Goal: Task Accomplishment & Management: Manage account settings

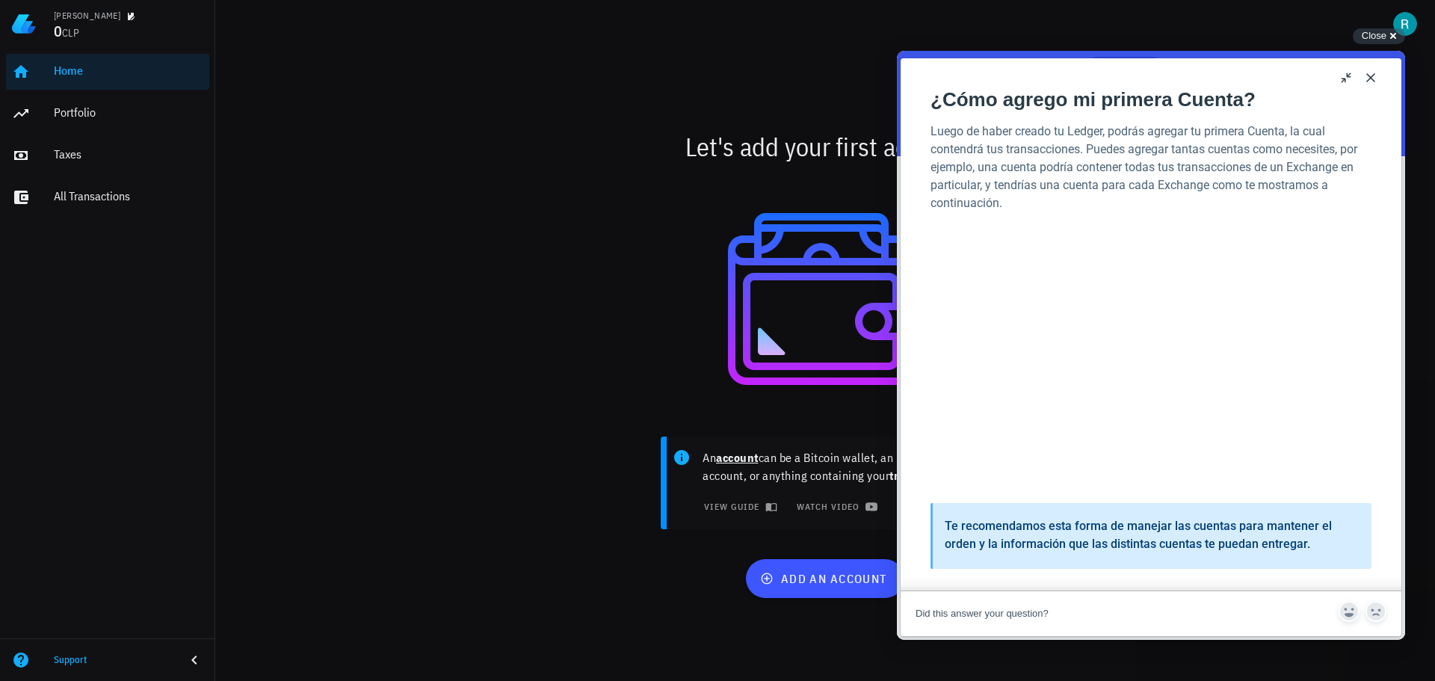
click at [1341, 76] on button "u" at bounding box center [1347, 78] width 24 height 24
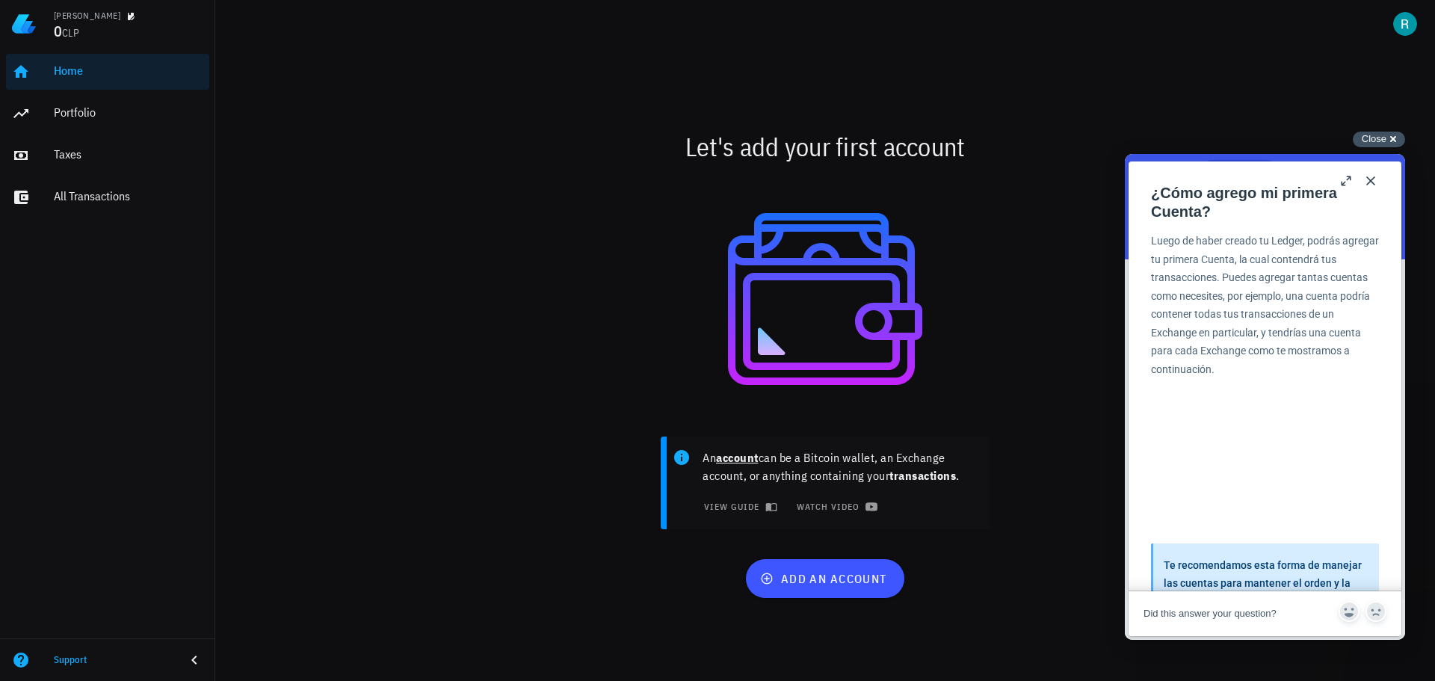
click at [1379, 138] on span "Close" at bounding box center [1374, 138] width 25 height 11
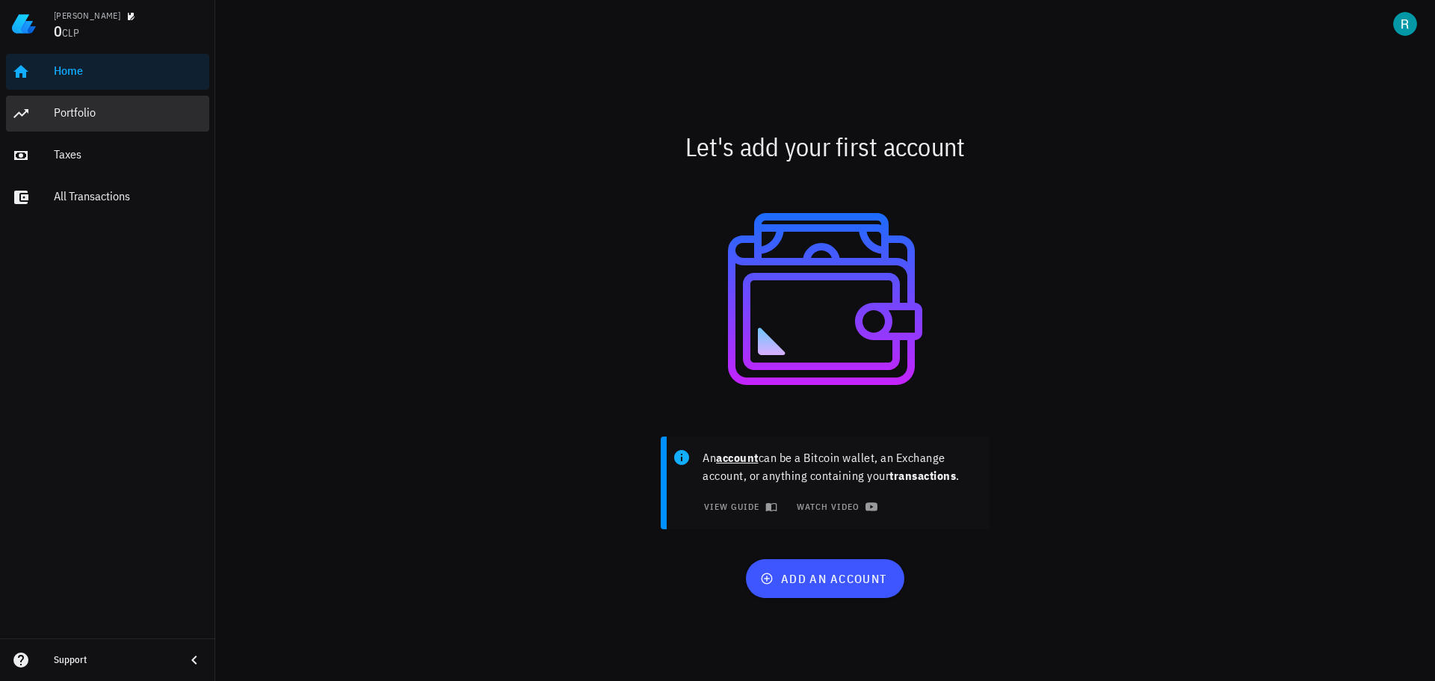
click at [95, 116] on div "Portfolio" at bounding box center [129, 112] width 150 height 14
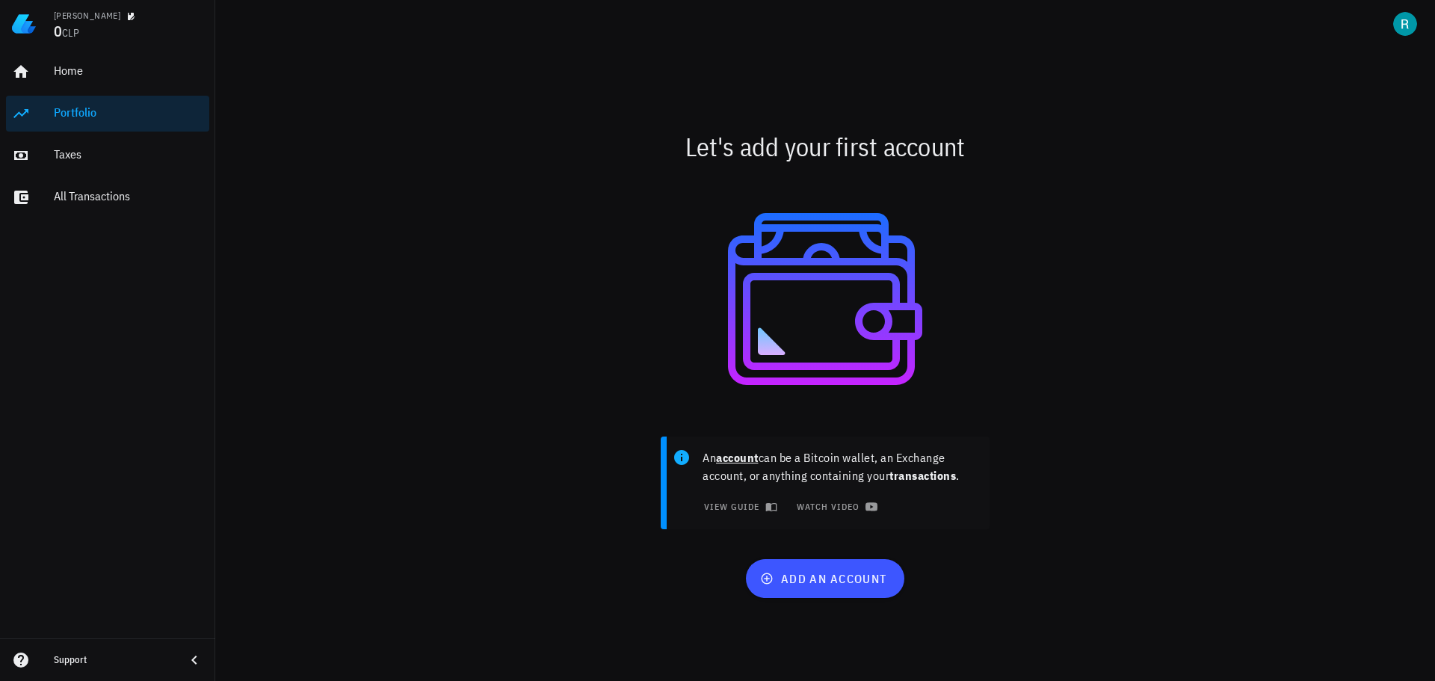
click at [50, 110] on link "Portfolio" at bounding box center [107, 114] width 203 height 36
click at [825, 576] on span "add an account" at bounding box center [824, 578] width 123 height 15
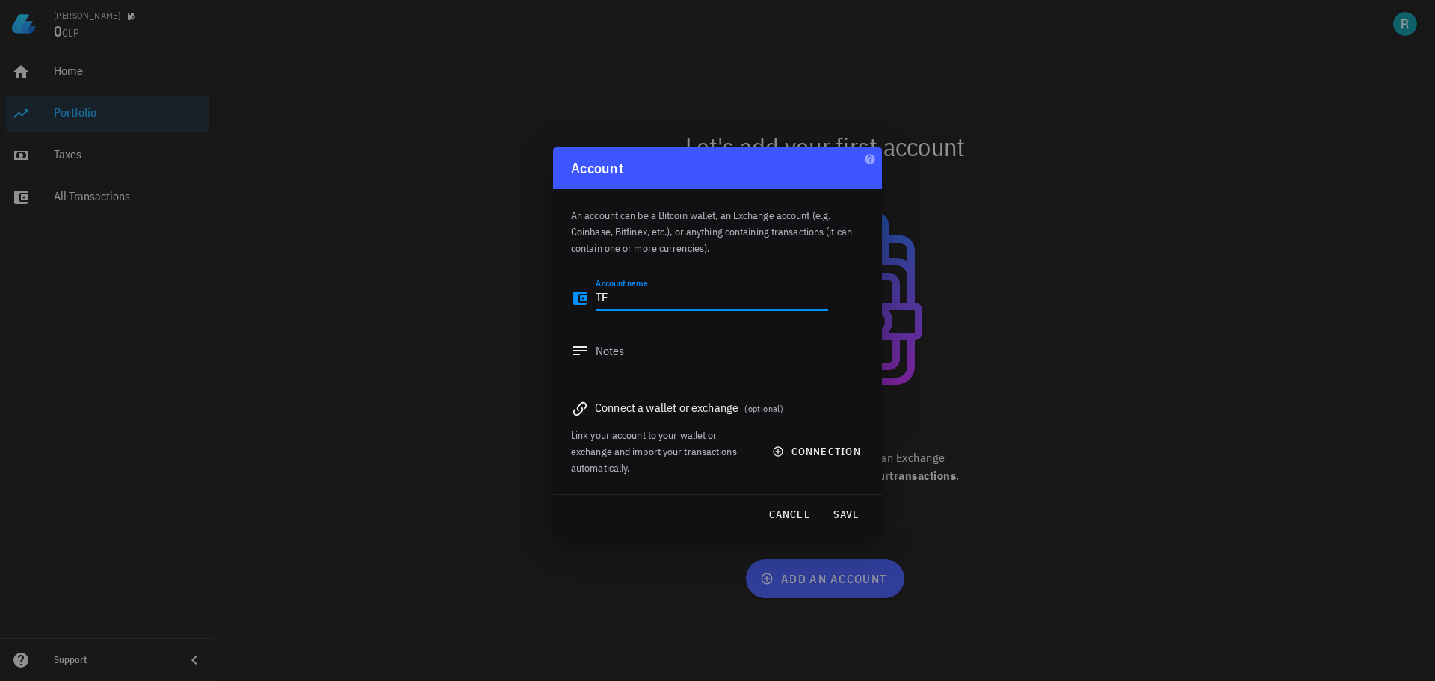
type textarea "T"
type textarea "TEST_101"
click at [852, 522] on button "save" at bounding box center [846, 514] width 48 height 27
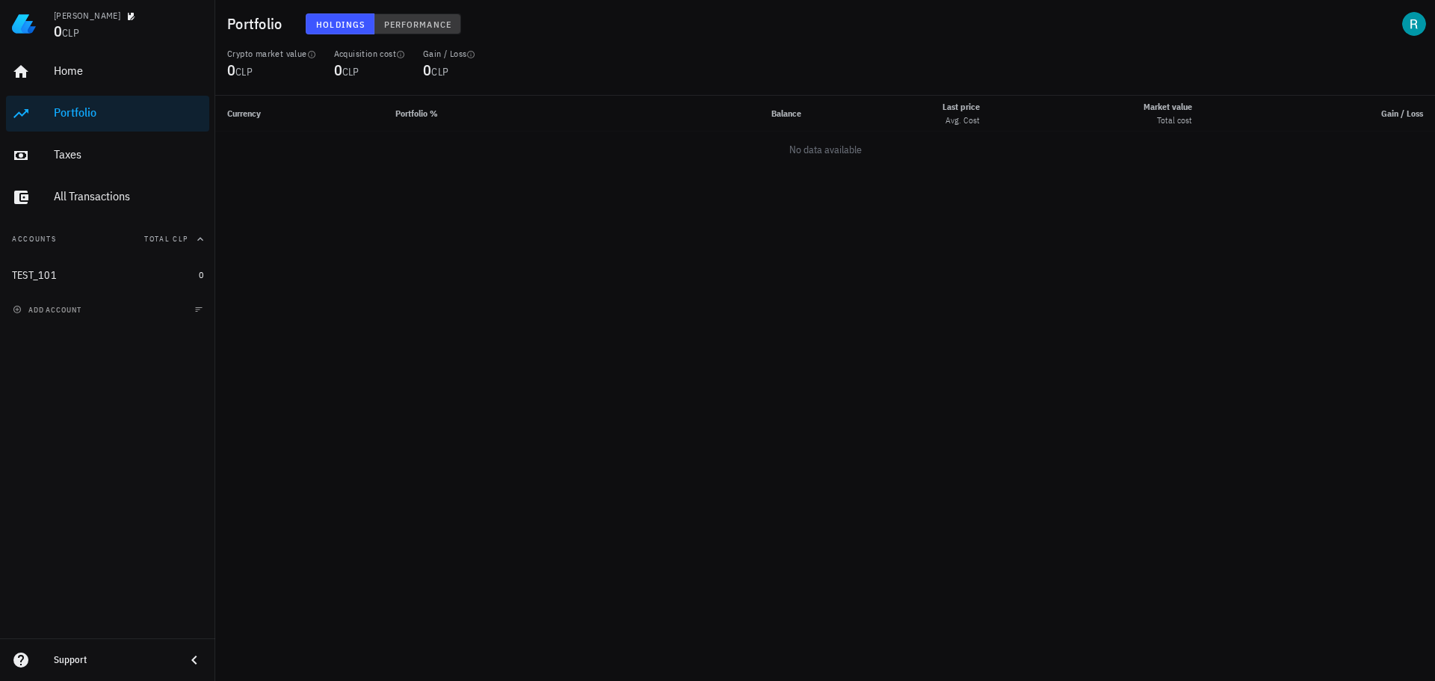
click at [393, 23] on span "Performance" at bounding box center [418, 24] width 68 height 11
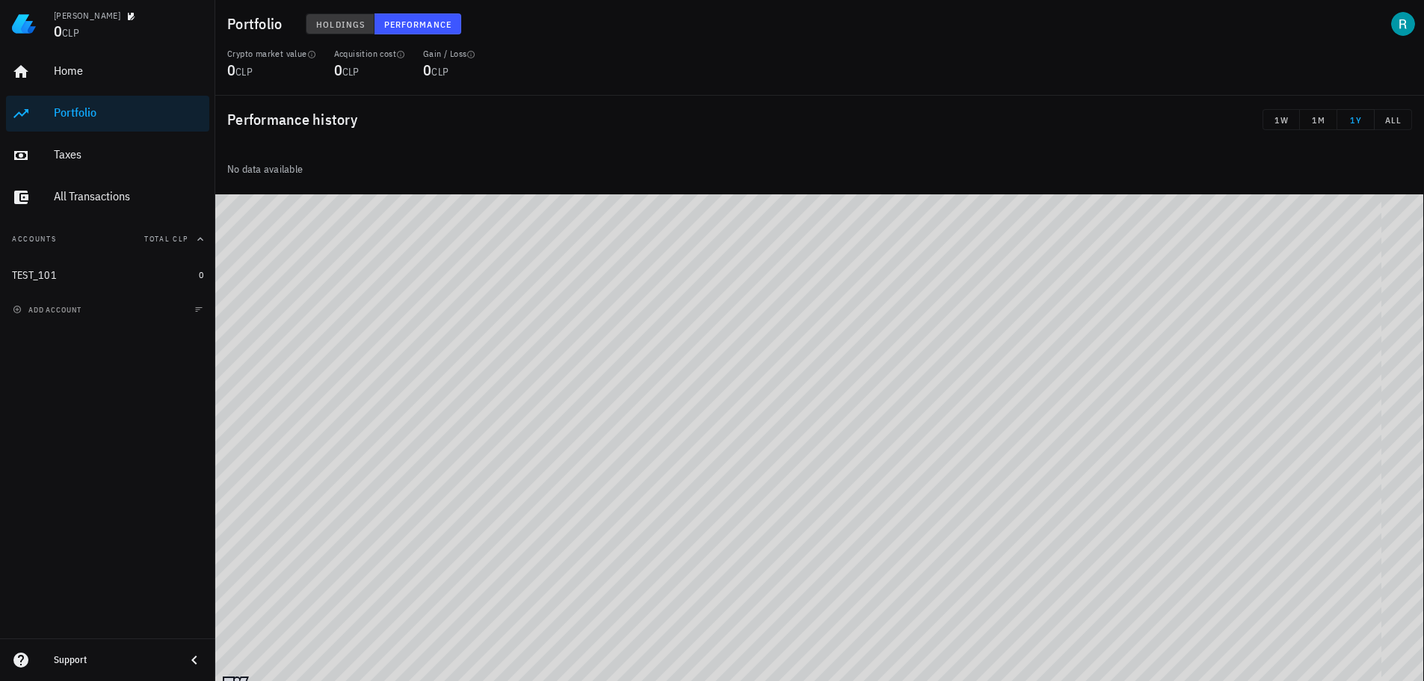
click at [339, 21] on span "Holdings" at bounding box center [340, 24] width 49 height 11
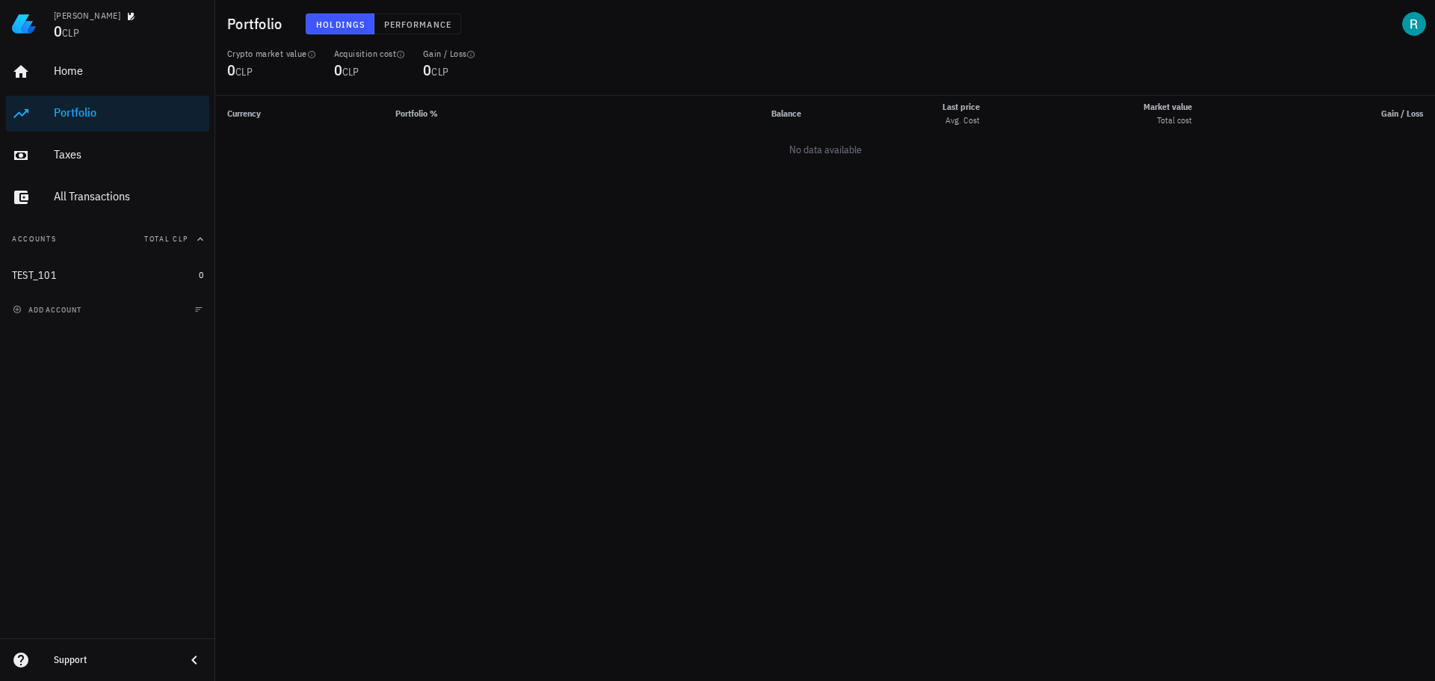
click at [315, 166] on td "No data available" at bounding box center [825, 150] width 1220 height 36
click at [282, 145] on td "No data available" at bounding box center [825, 150] width 1220 height 36
click at [317, 113] on th "Currency" at bounding box center [299, 114] width 168 height 36
click at [299, 114] on th "Currency" at bounding box center [299, 114] width 168 height 36
click at [406, 19] on span "Performance" at bounding box center [418, 24] width 68 height 11
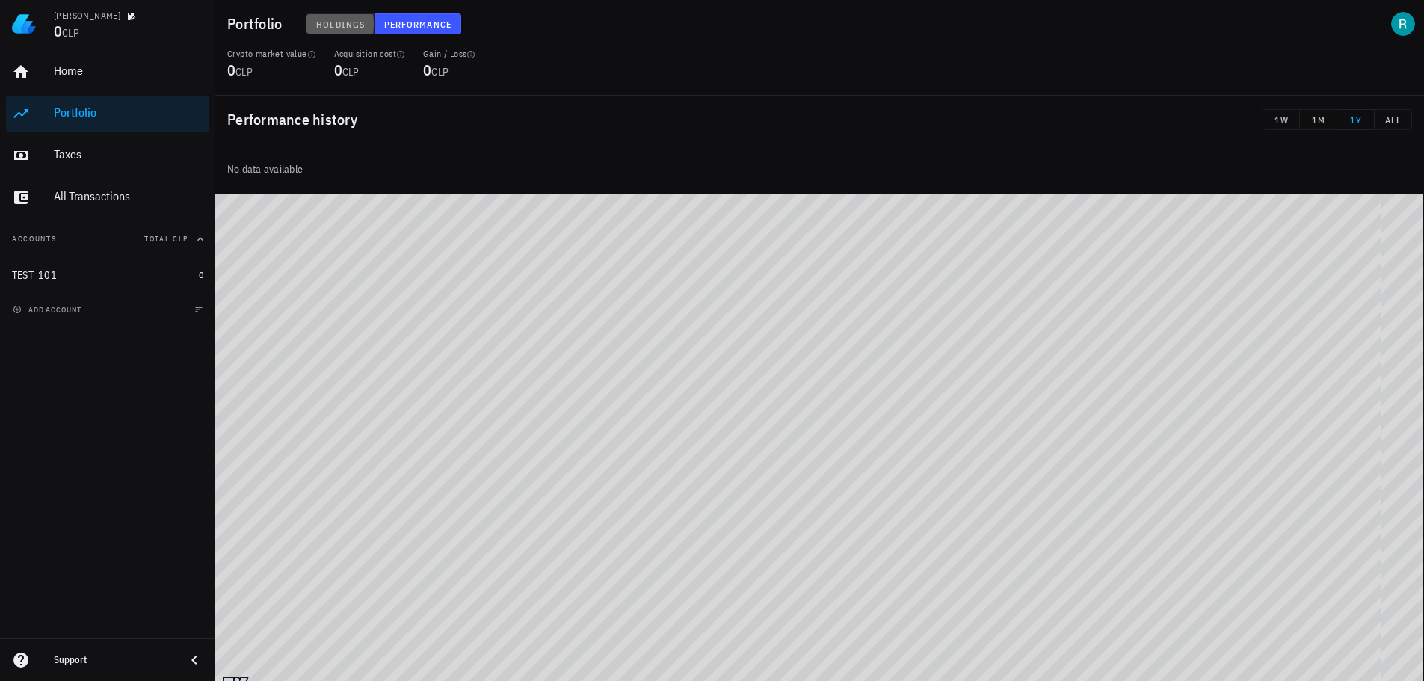
click at [328, 25] on span "Holdings" at bounding box center [340, 24] width 49 height 11
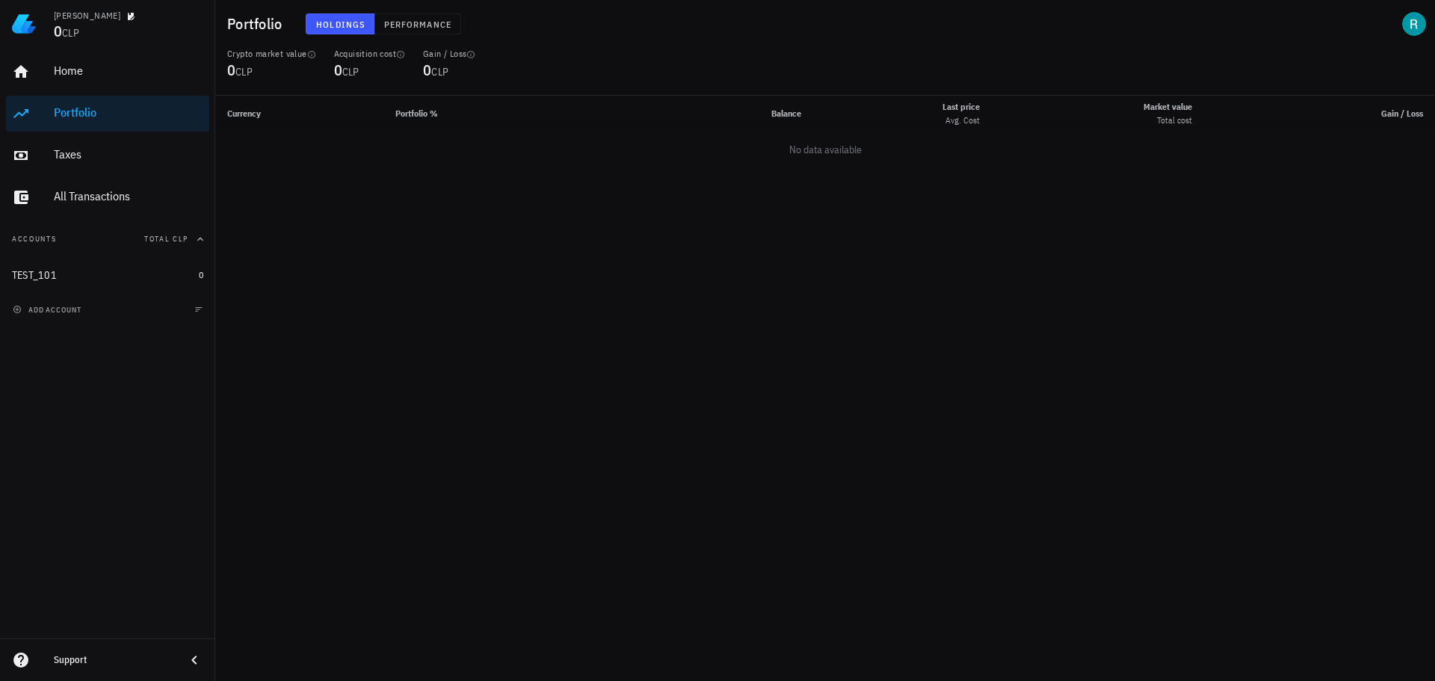
click at [225, 65] on div "Crypto market value 0 CLP" at bounding box center [271, 72] width 107 height 48
drag, startPoint x: 246, startPoint y: 48, endPoint x: 97, endPoint y: 85, distance: 153.4
click at [239, 49] on div "Crypto market value" at bounding box center [271, 54] width 89 height 12
click at [97, 85] on div "Home" at bounding box center [129, 72] width 150 height 34
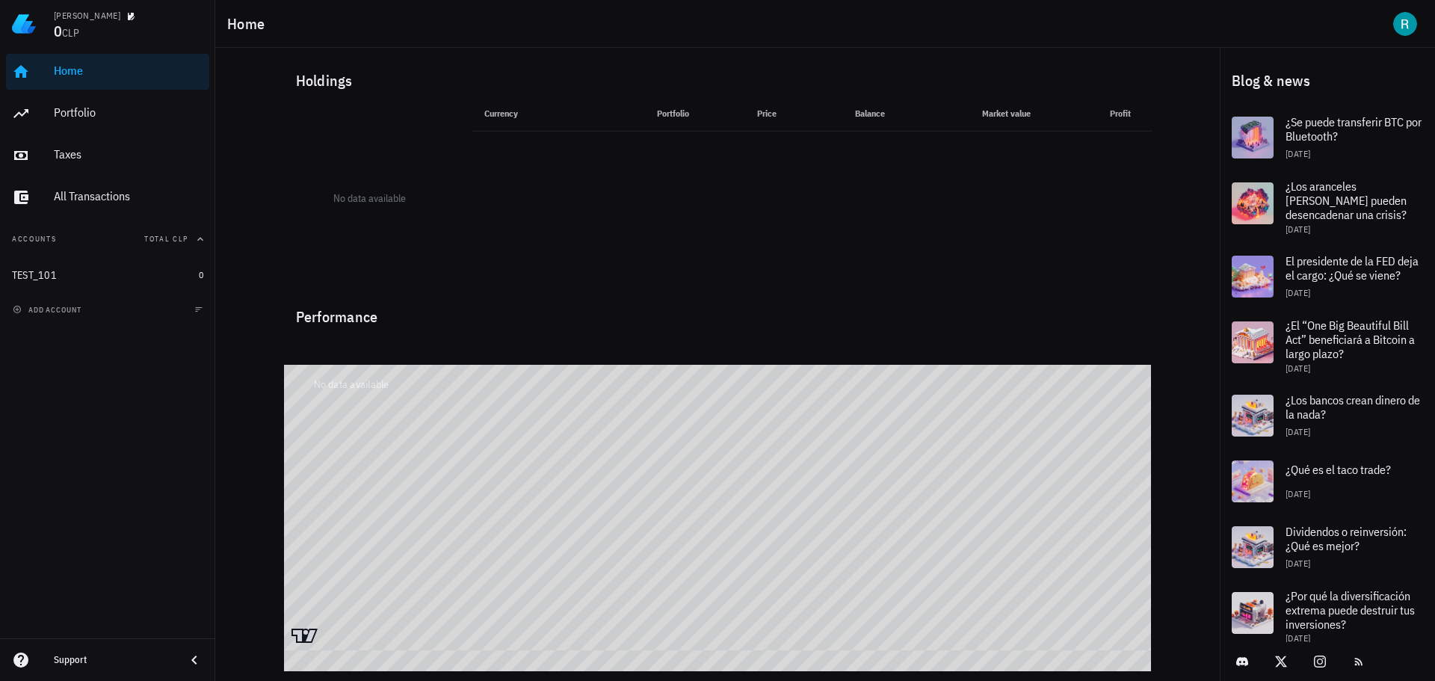
click at [85, 34] on div "0 CLP" at bounding box center [129, 32] width 150 height 16
click at [73, 19] on div "[PERSON_NAME]" at bounding box center [87, 16] width 67 height 12
click at [63, 90] on div "Home Portfolio Taxes All Transactions" at bounding box center [107, 134] width 203 height 173
click at [57, 105] on div "Portfolio" at bounding box center [129, 112] width 150 height 14
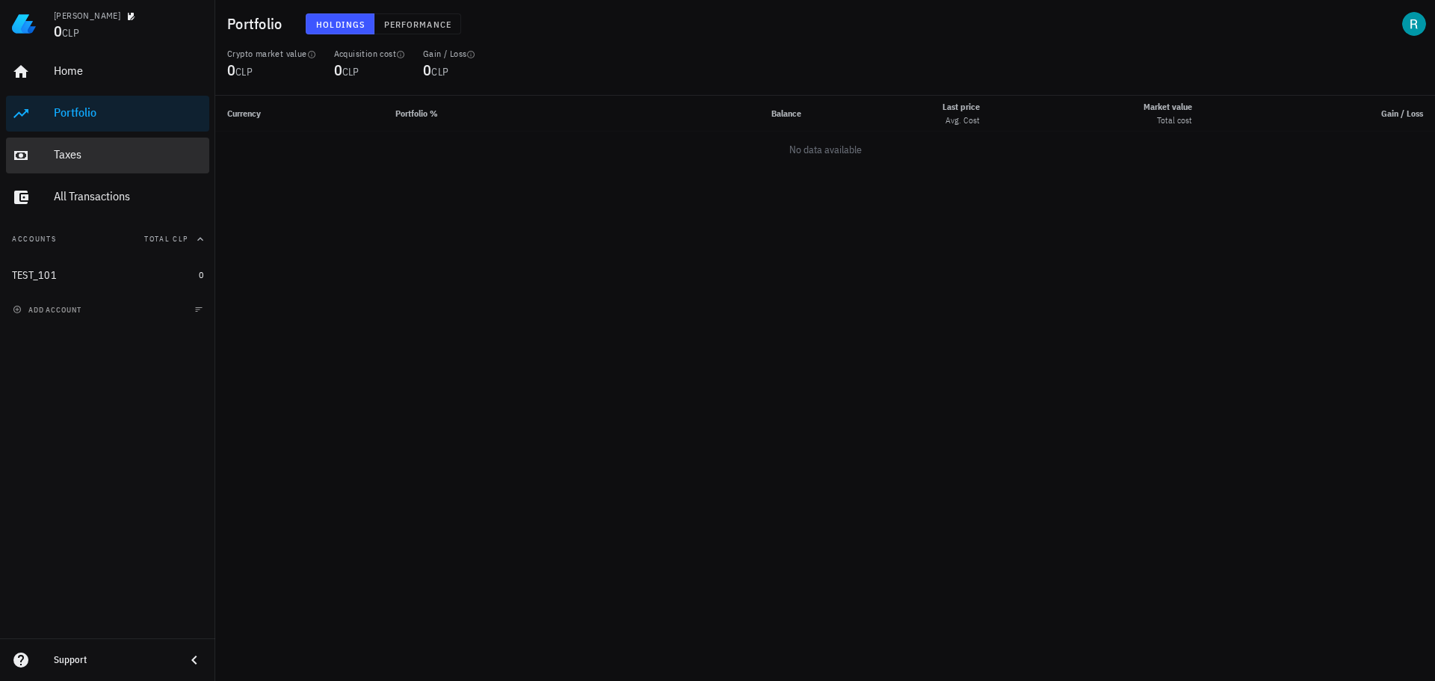
click at [71, 157] on div "Taxes" at bounding box center [129, 154] width 150 height 14
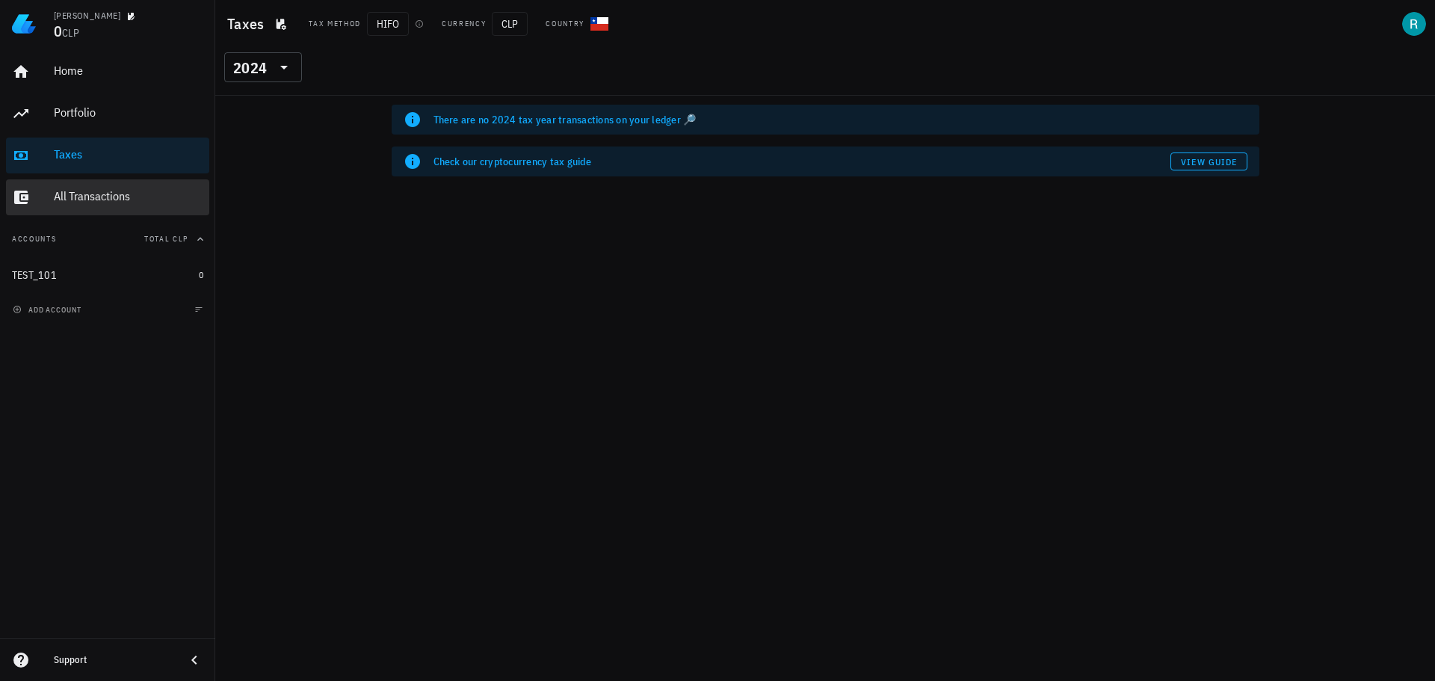
click at [96, 185] on div "All Transactions" at bounding box center [129, 197] width 150 height 34
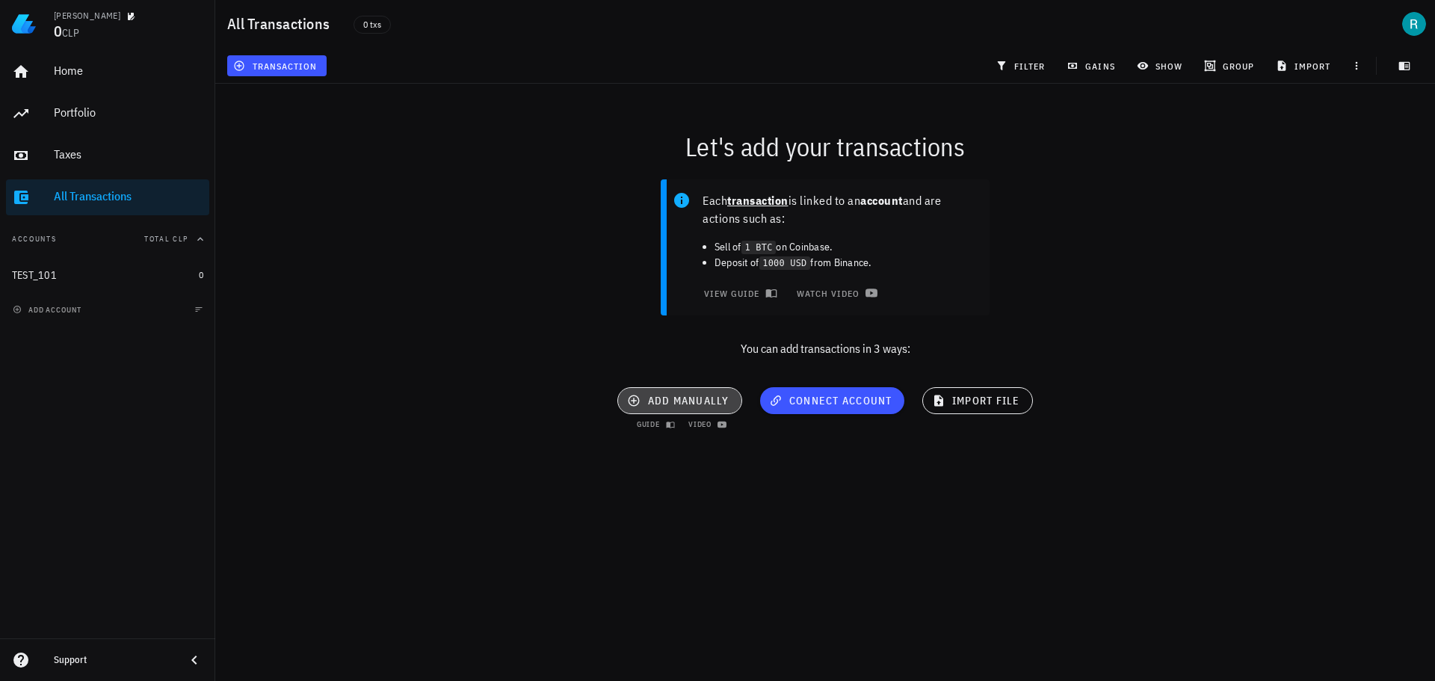
click at [667, 398] on span "add manually" at bounding box center [679, 400] width 99 height 13
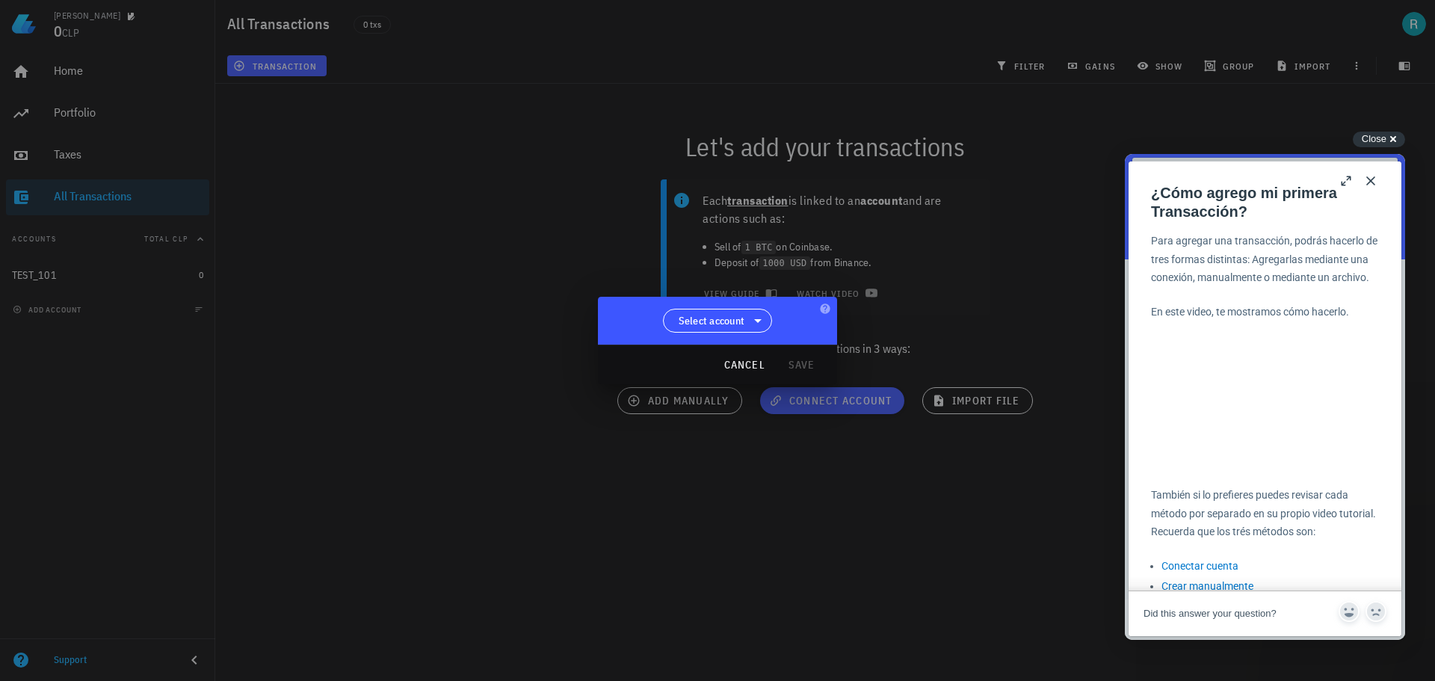
drag, startPoint x: 1371, startPoint y: 177, endPoint x: 1318, endPoint y: 203, distance: 59.2
click at [1371, 177] on button "Close" at bounding box center [1371, 181] width 24 height 24
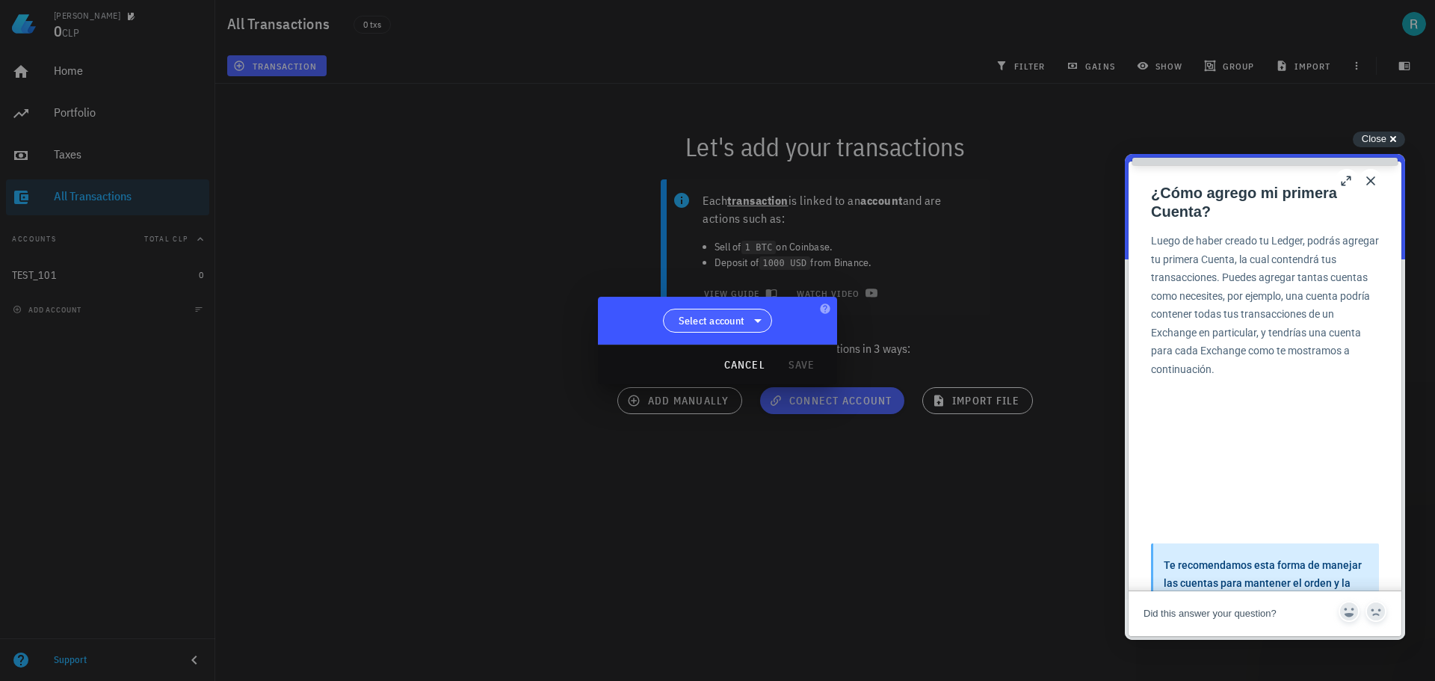
click at [709, 314] on span "Select account" at bounding box center [712, 320] width 67 height 15
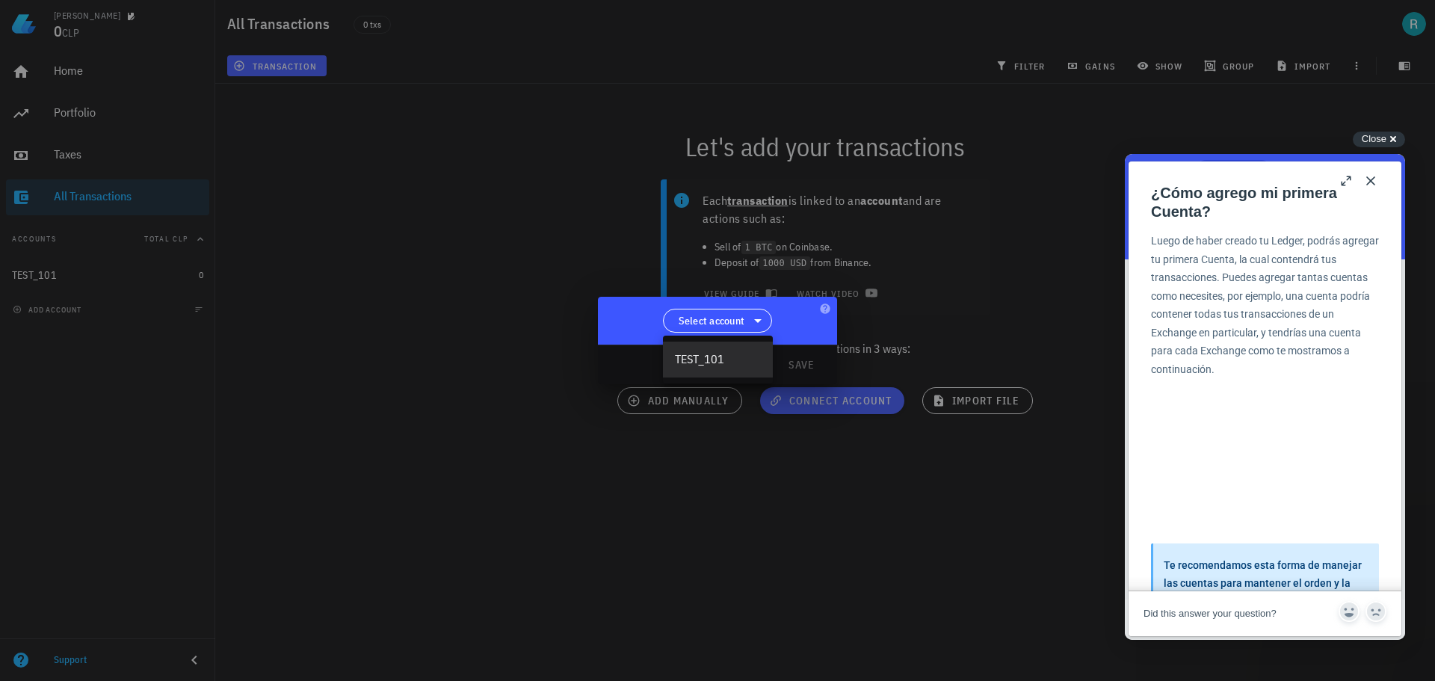
click at [684, 356] on div "TEST_101" at bounding box center [718, 359] width 86 height 14
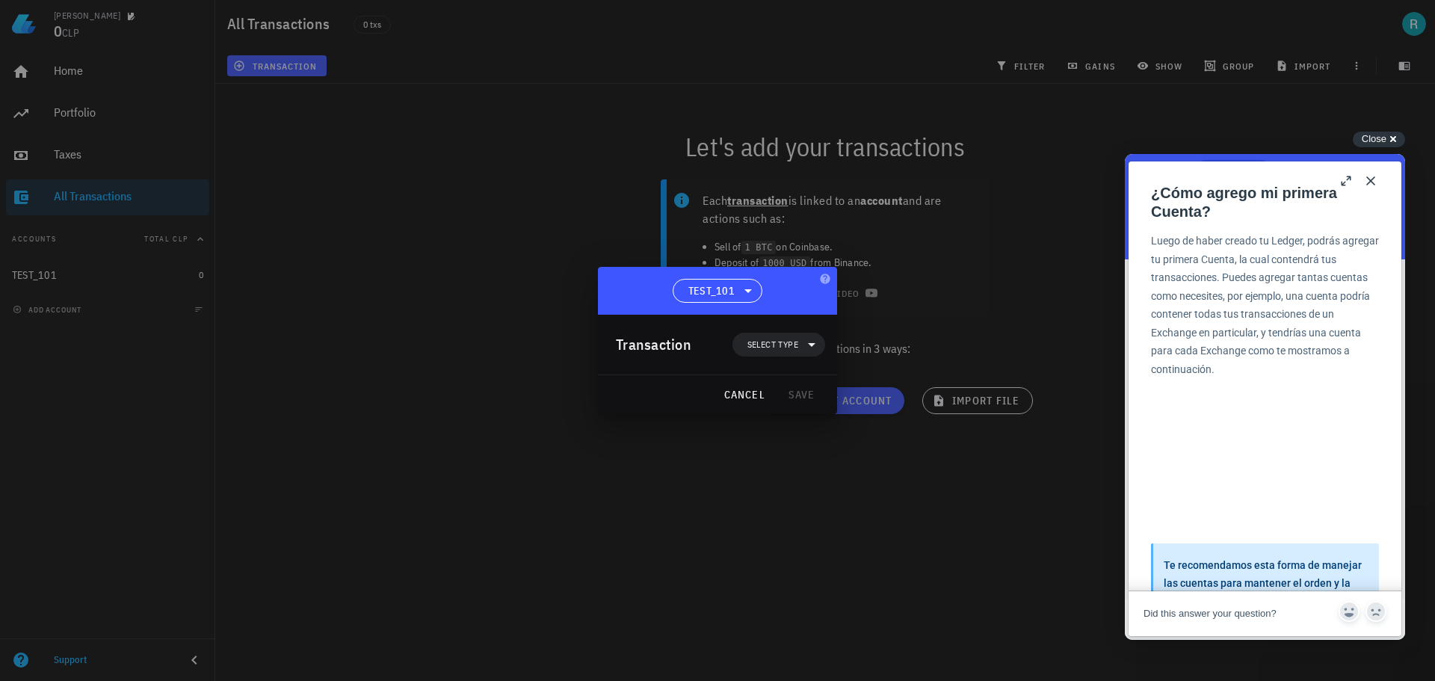
click at [807, 399] on div "cancel save" at bounding box center [717, 394] width 239 height 39
click at [813, 393] on div "cancel save" at bounding box center [717, 394] width 239 height 39
click at [804, 344] on icon at bounding box center [812, 345] width 18 height 18
click at [780, 404] on div "Income" at bounding box center [787, 410] width 35 height 12
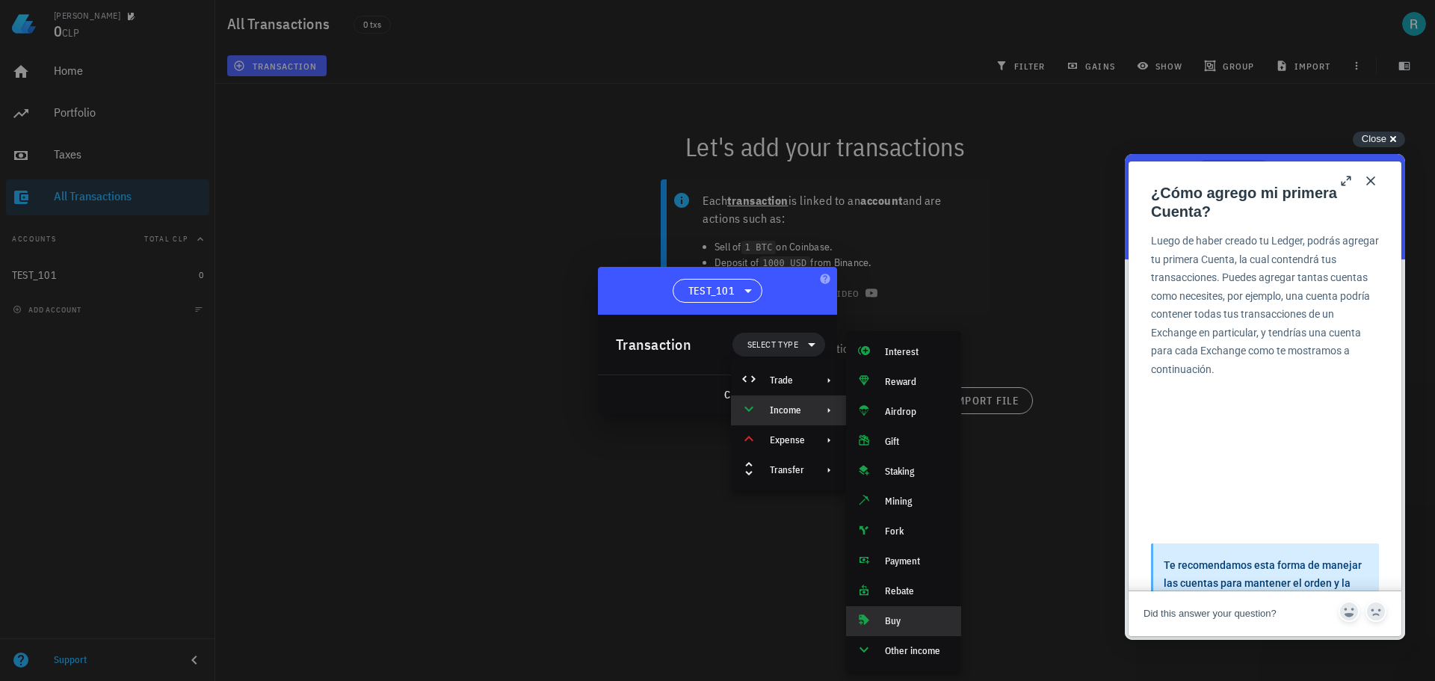
click at [894, 626] on div "Buy" at bounding box center [917, 621] width 64 height 12
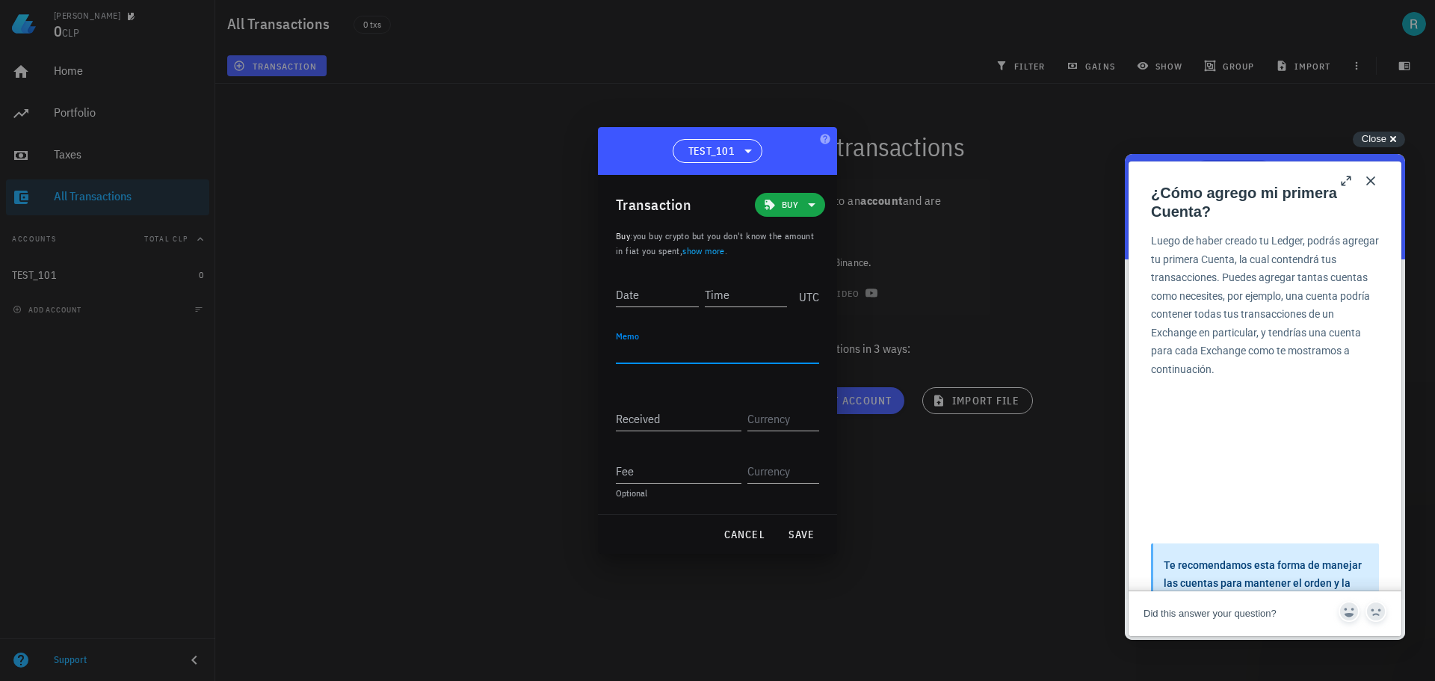
click at [683, 360] on textarea "Memo" at bounding box center [717, 351] width 203 height 24
click at [686, 421] on input "Received" at bounding box center [679, 419] width 126 height 24
click at [785, 423] on input "text" at bounding box center [782, 419] width 69 height 24
drag, startPoint x: 713, startPoint y: 459, endPoint x: 761, endPoint y: 462, distance: 47.9
click at [715, 459] on input "Fee" at bounding box center [679, 471] width 126 height 24
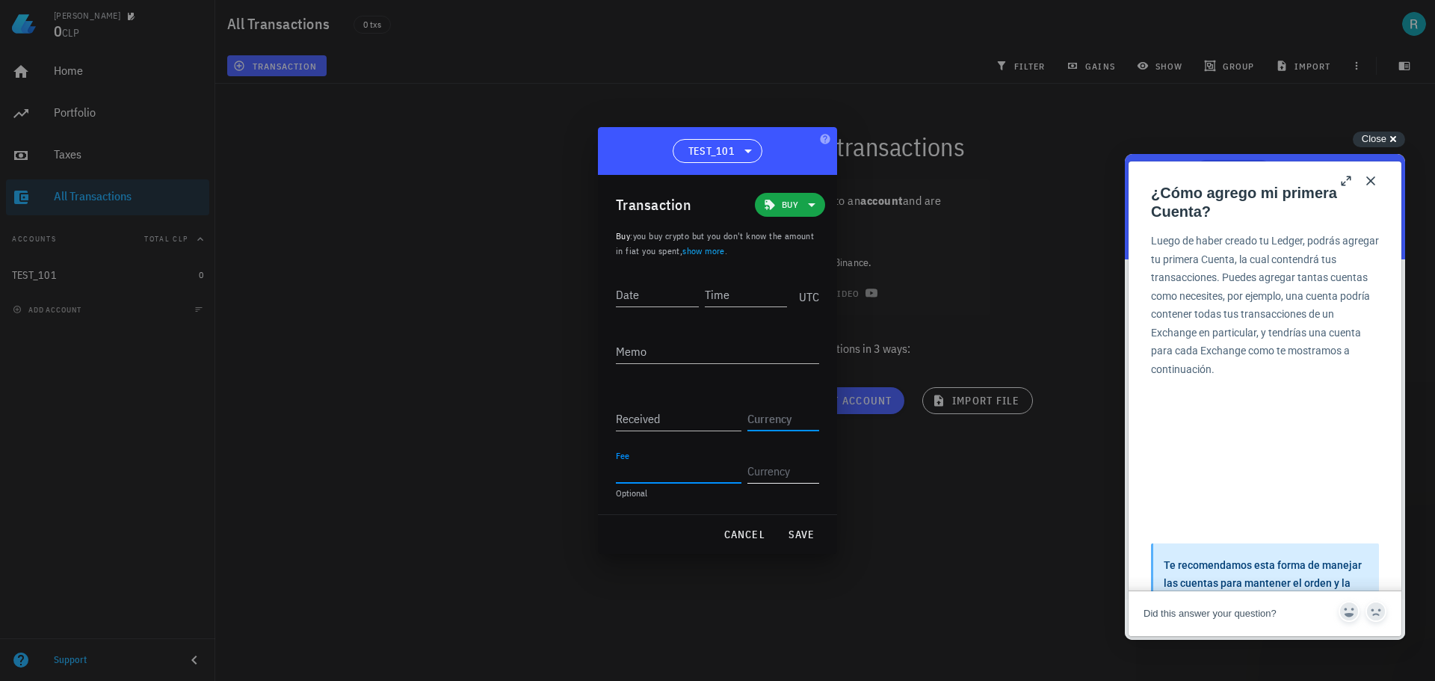
click at [779, 463] on input "text" at bounding box center [782, 471] width 69 height 24
click at [748, 539] on span "cancel" at bounding box center [744, 534] width 43 height 13
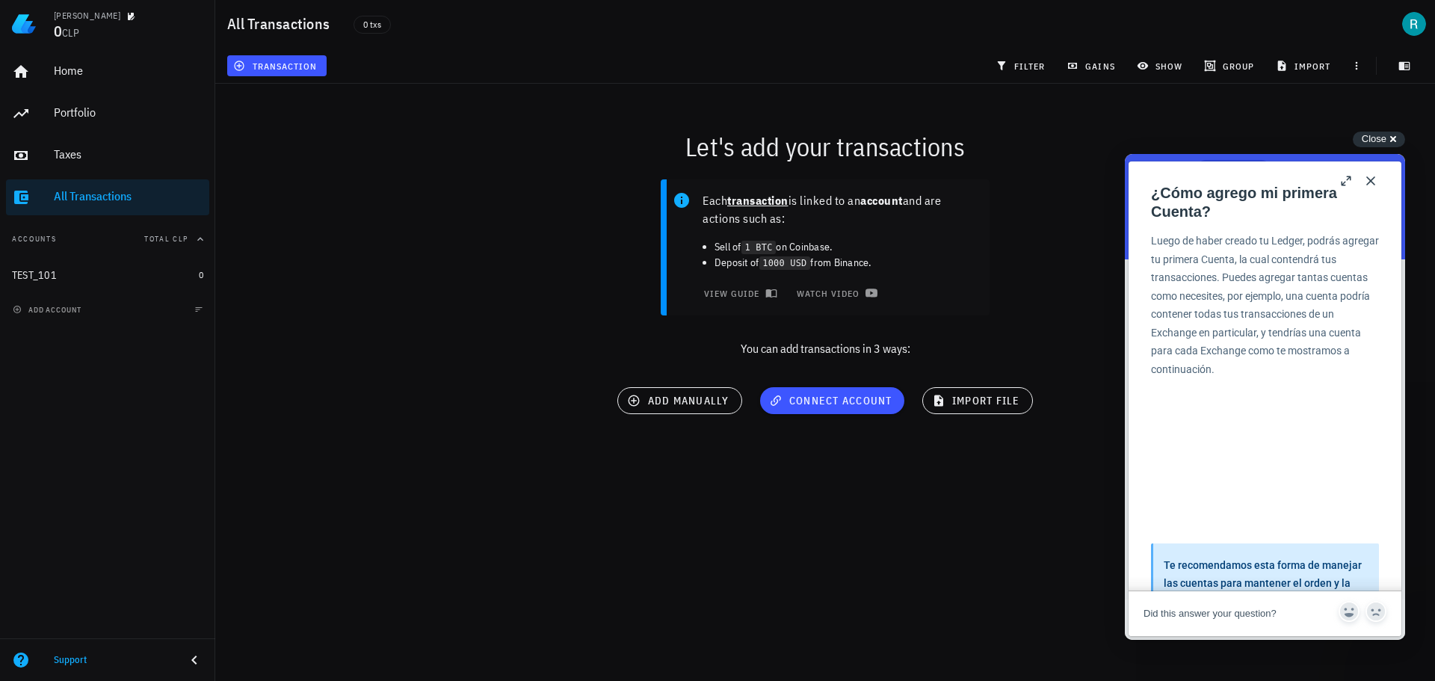
click at [1376, 181] on button "Close" at bounding box center [1371, 181] width 24 height 24
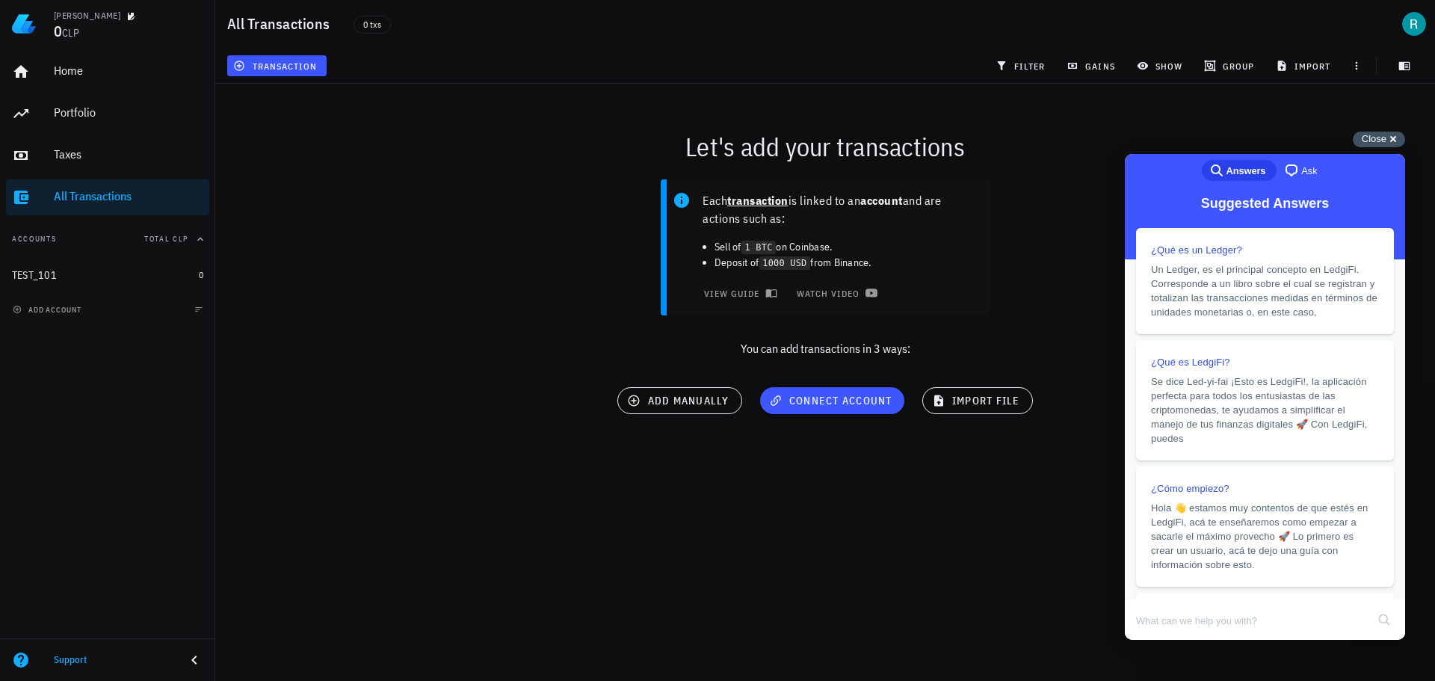
click at [1384, 133] on span "Close" at bounding box center [1374, 138] width 25 height 11
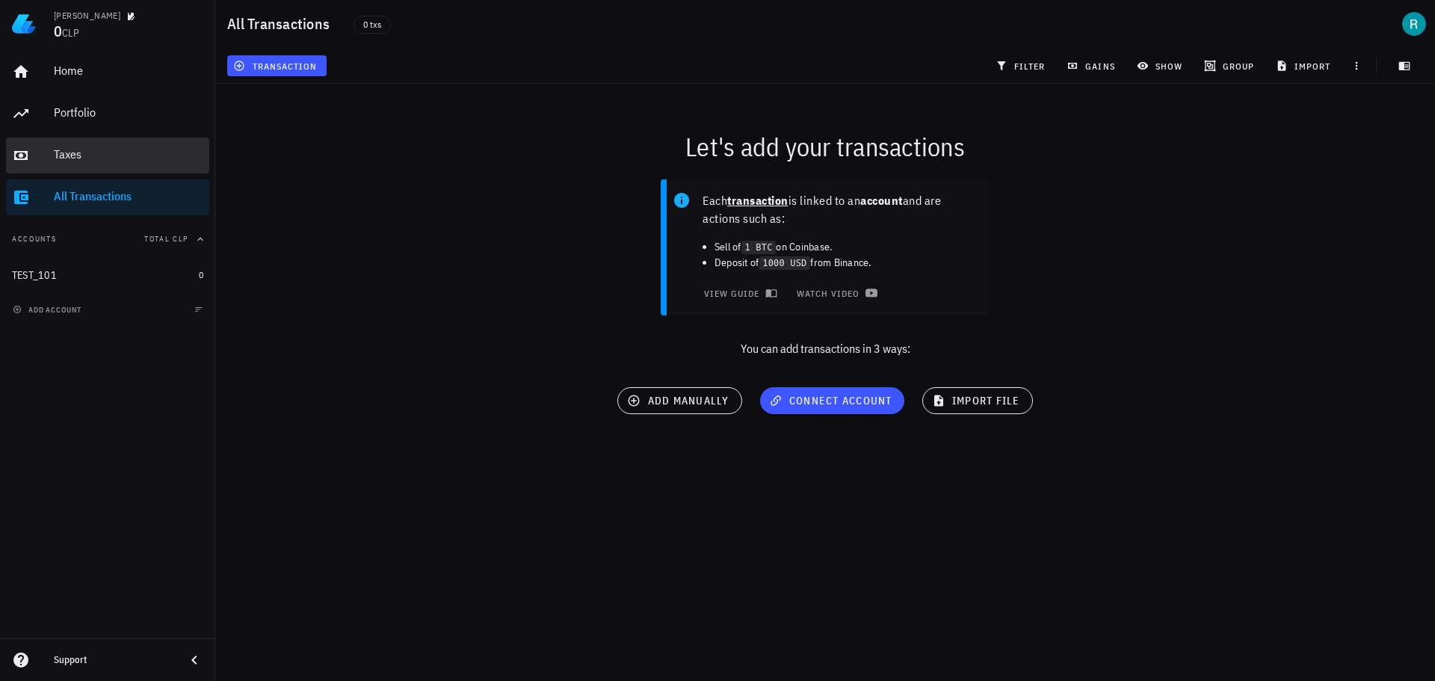
click at [78, 150] on div "Taxes" at bounding box center [129, 154] width 150 height 14
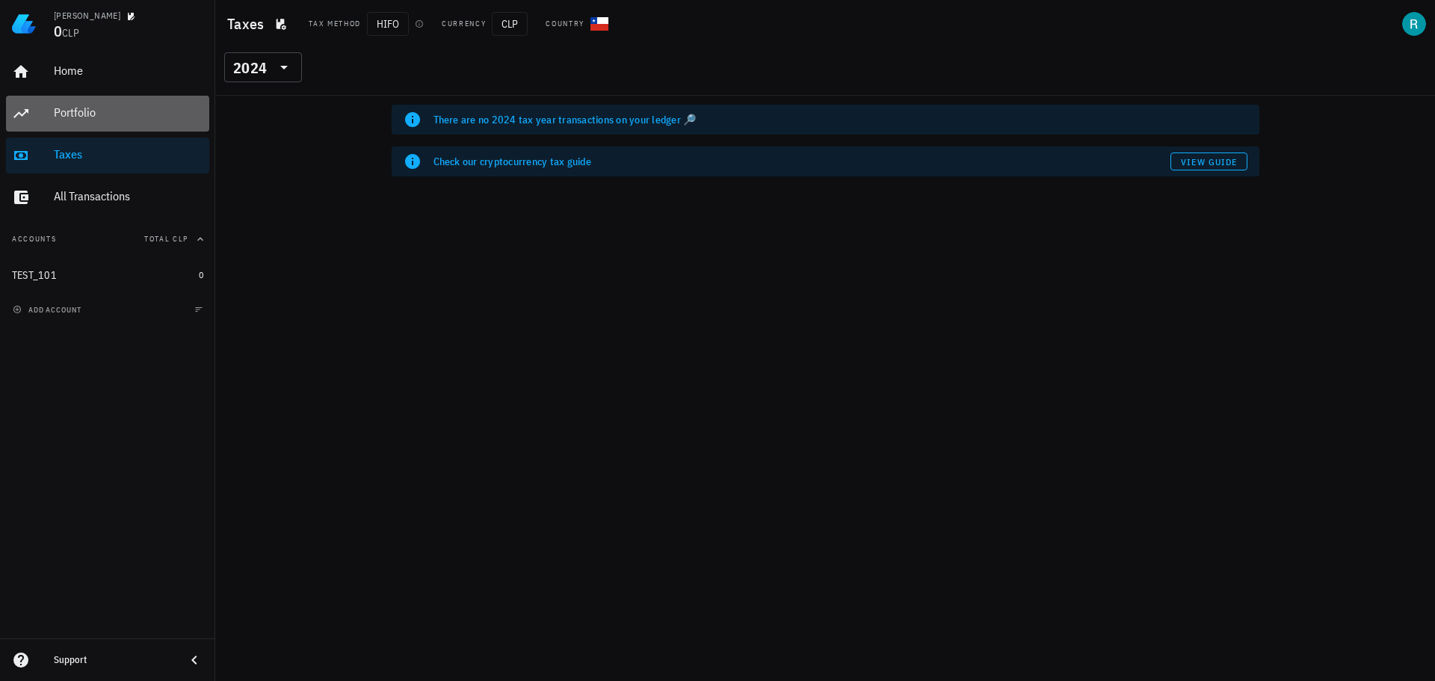
click at [72, 114] on div "Portfolio" at bounding box center [129, 112] width 150 height 14
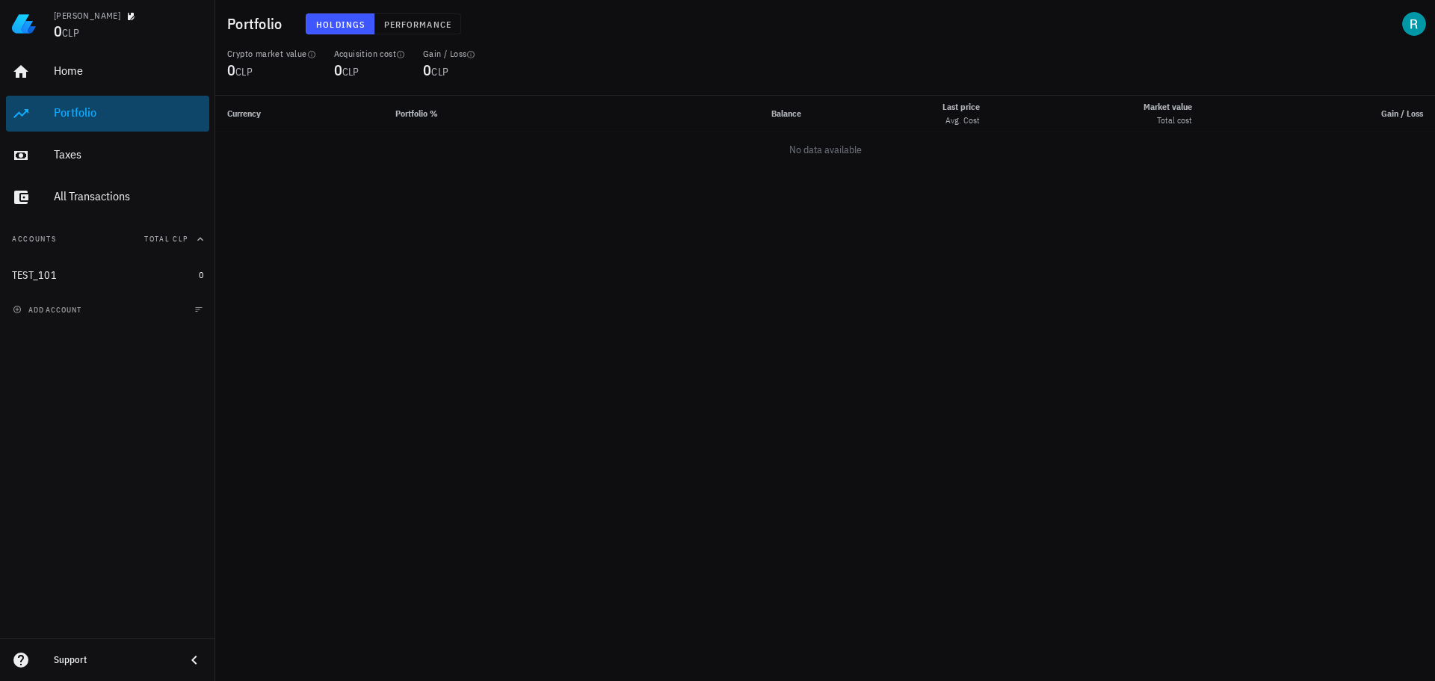
click at [76, 102] on div "Portfolio" at bounding box center [129, 113] width 150 height 34
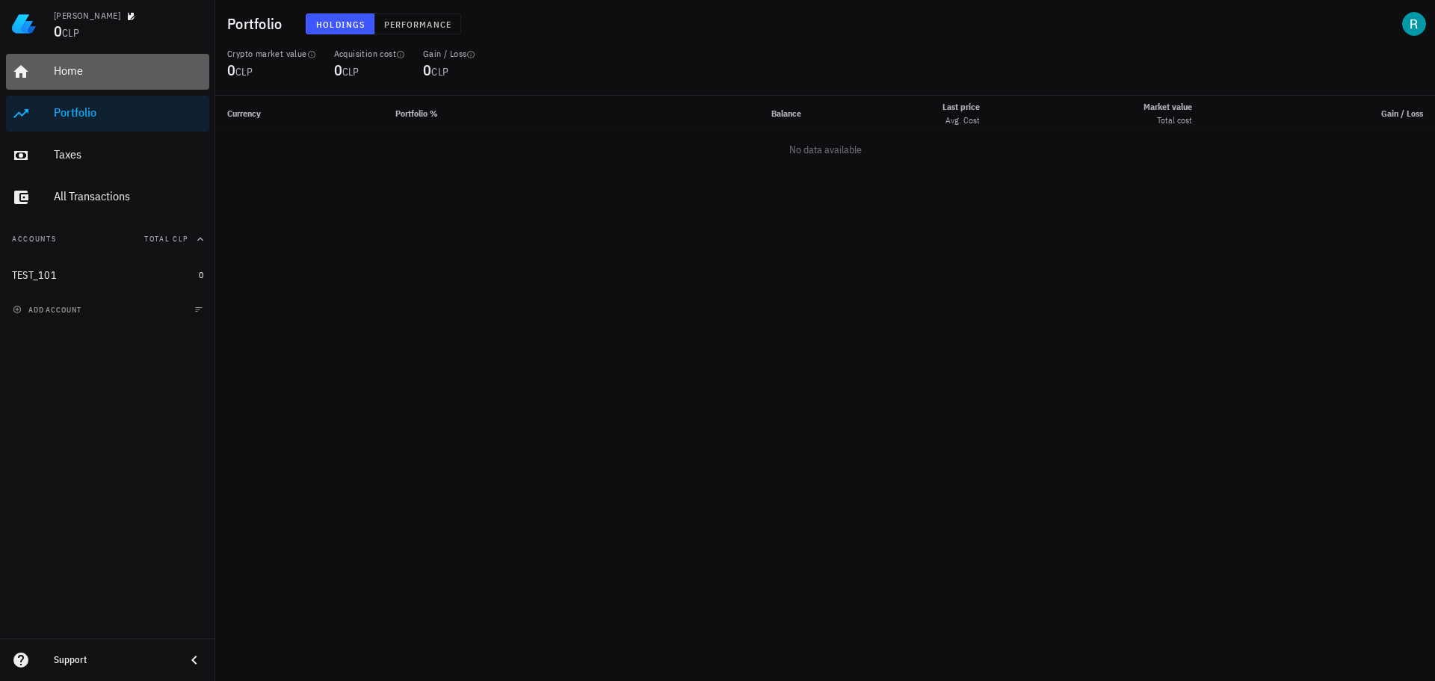
click at [64, 65] on div "Home" at bounding box center [129, 71] width 150 height 14
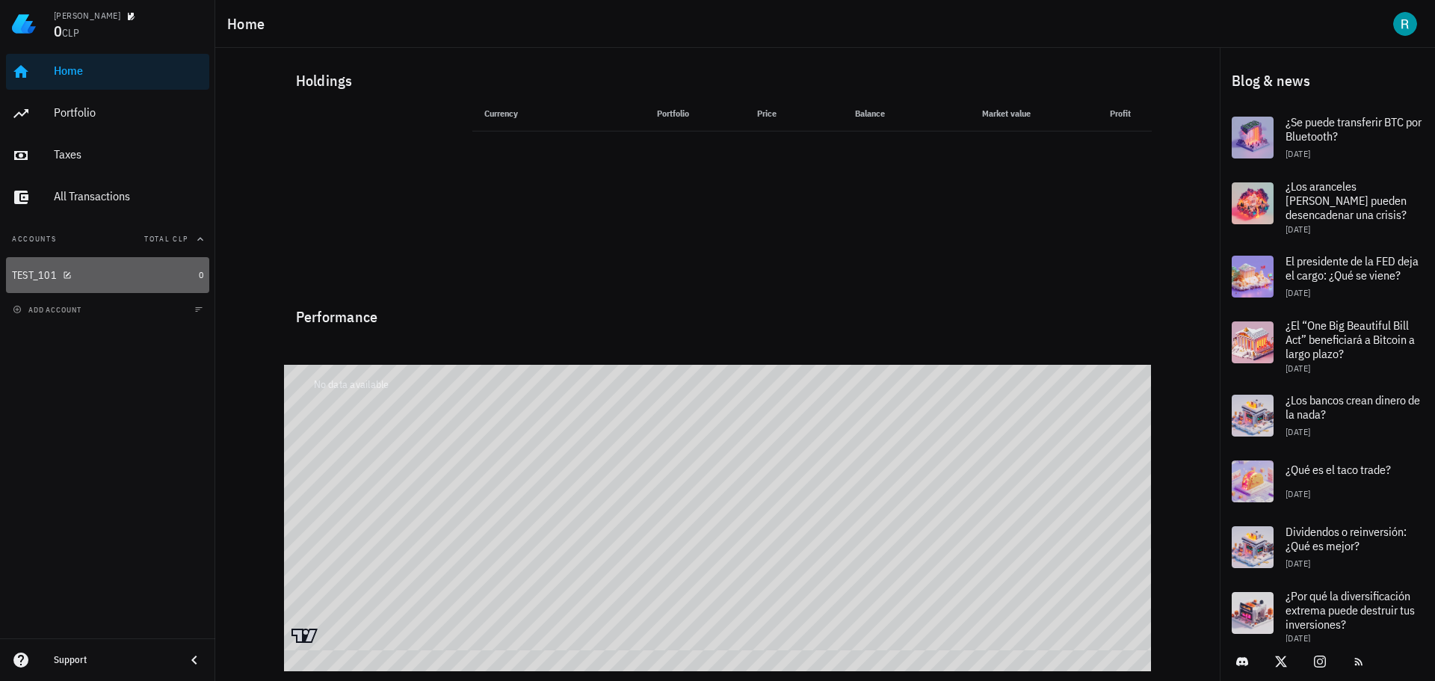
click at [37, 271] on div "TEST_101" at bounding box center [34, 275] width 45 height 13
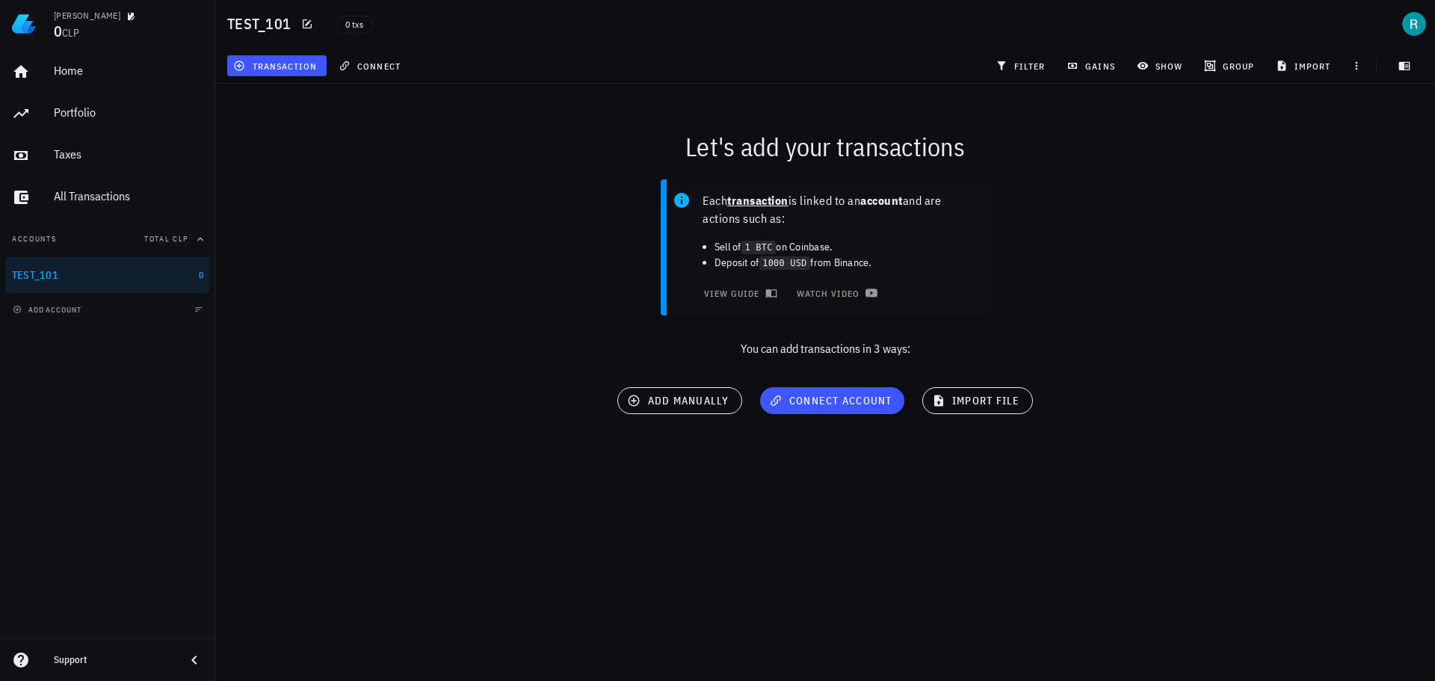
click at [1368, 68] on div at bounding box center [1356, 65] width 27 height 27
click at [1342, 70] on div "import" at bounding box center [1305, 65] width 76 height 27
click at [1362, 66] on icon "button" at bounding box center [1357, 66] width 12 height 12
drag, startPoint x: 1194, startPoint y: 106, endPoint x: 1311, endPoint y: 84, distance: 119.5
click at [1198, 106] on div "Let's add your transactions Each transaction is linked to an account and are ac…" at bounding box center [825, 277] width 1238 height 405
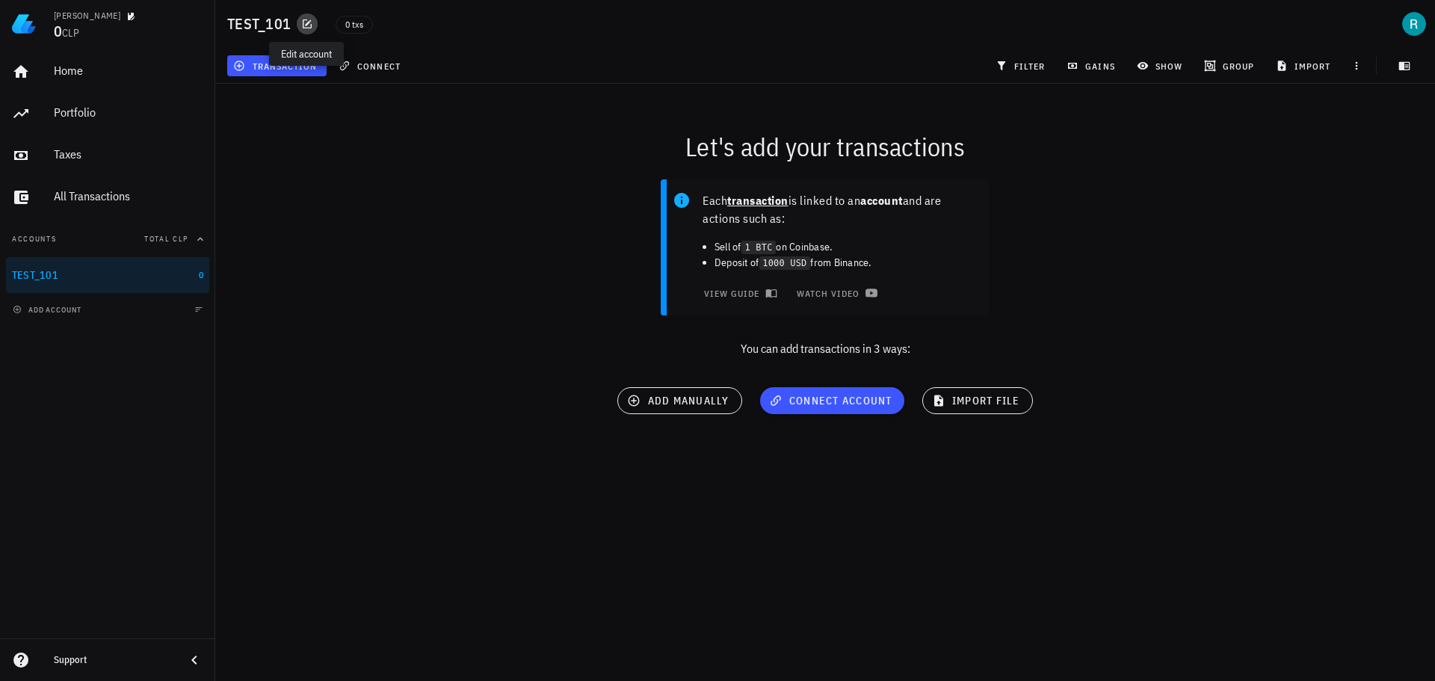
click at [307, 22] on icon "button" at bounding box center [307, 24] width 12 height 12
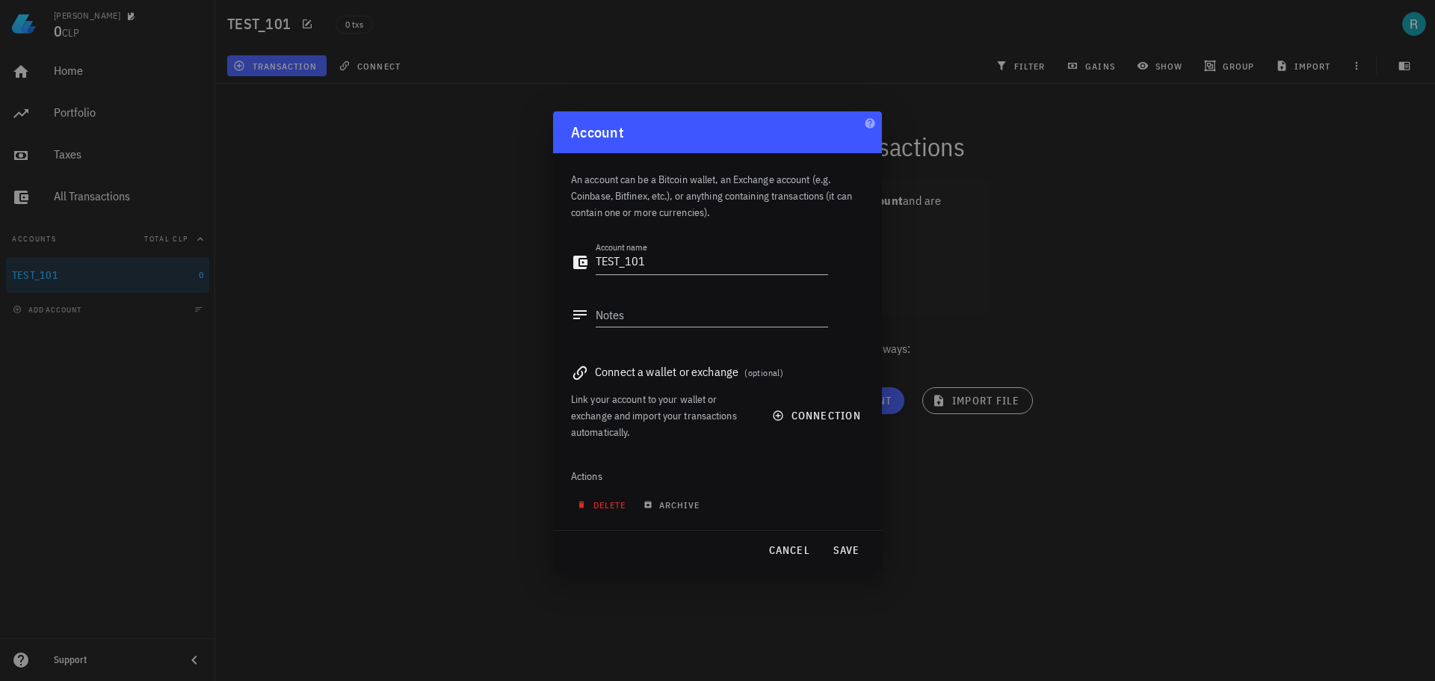
click at [606, 510] on button "delete" at bounding box center [603, 504] width 64 height 21
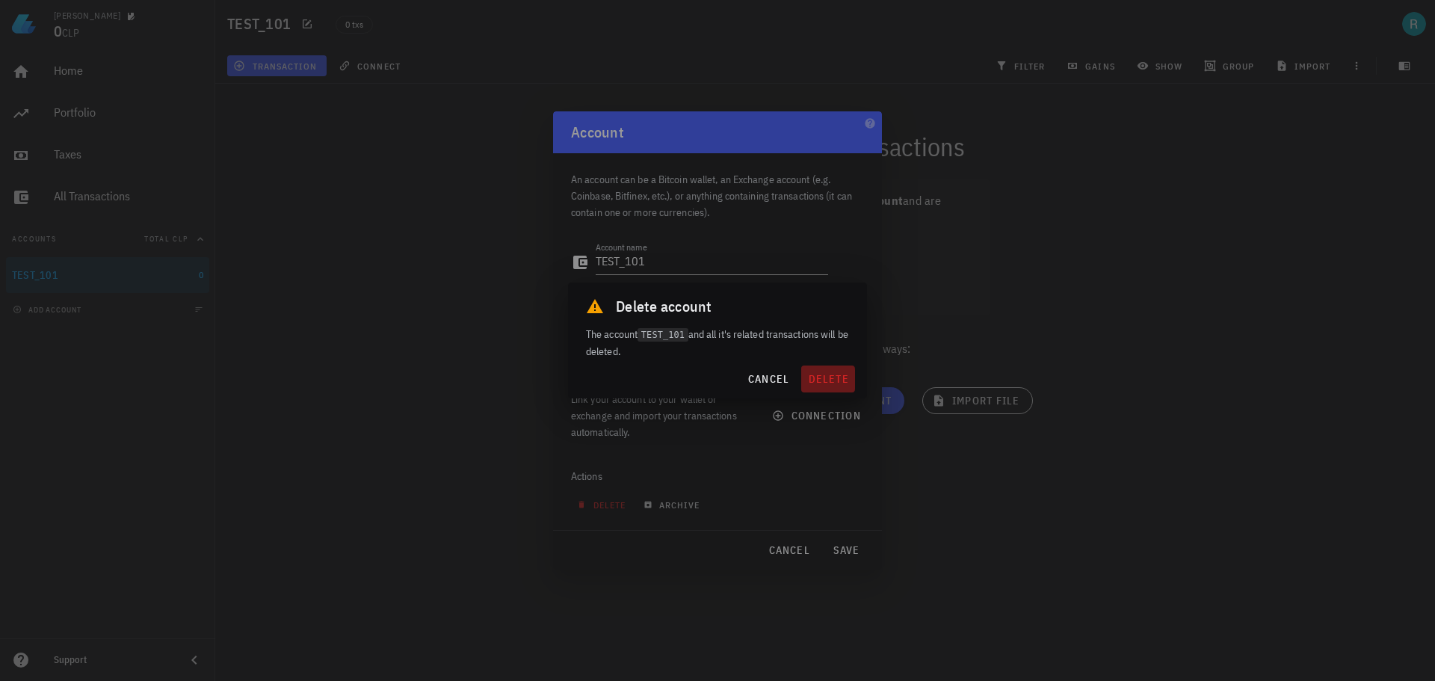
click at [837, 379] on span "delete" at bounding box center [828, 378] width 42 height 13
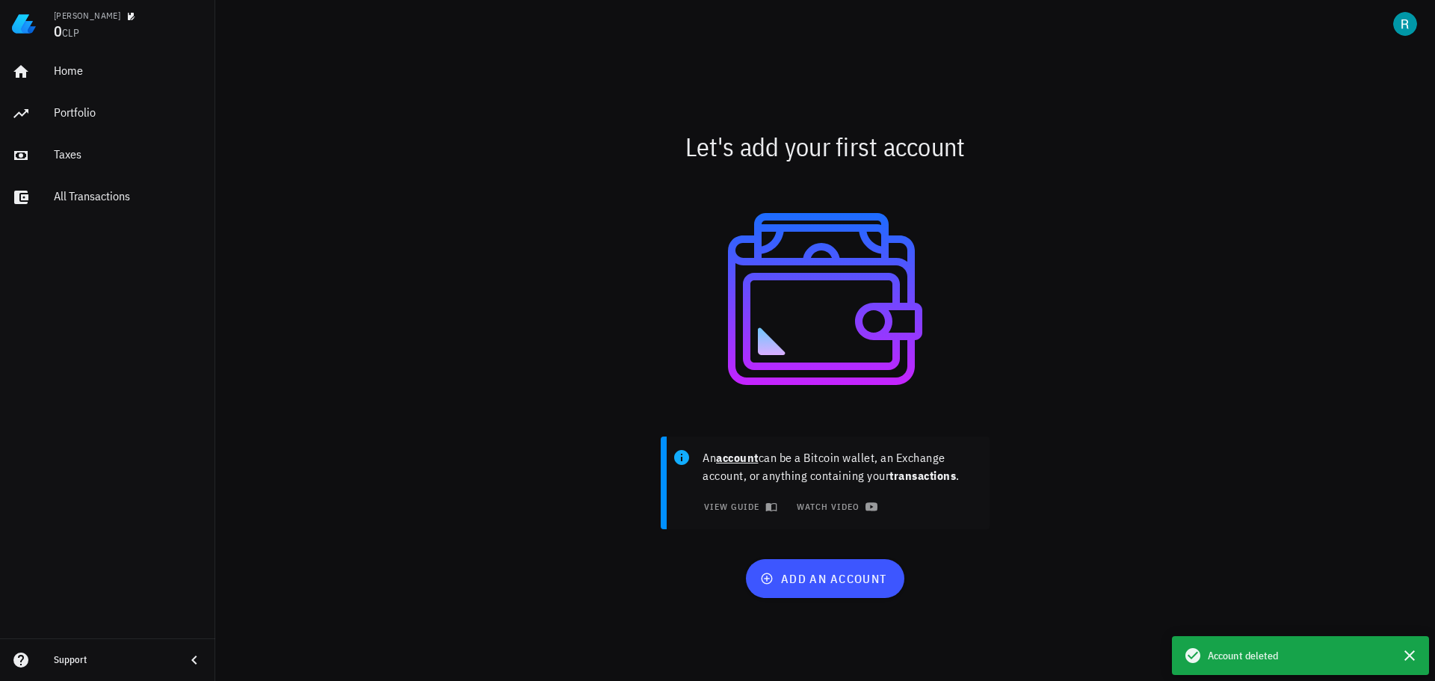
click at [540, 431] on div "An account can be a Bitcoin wallet, an Exchange account, or anything containing…" at bounding box center [826, 489] width 886 height 123
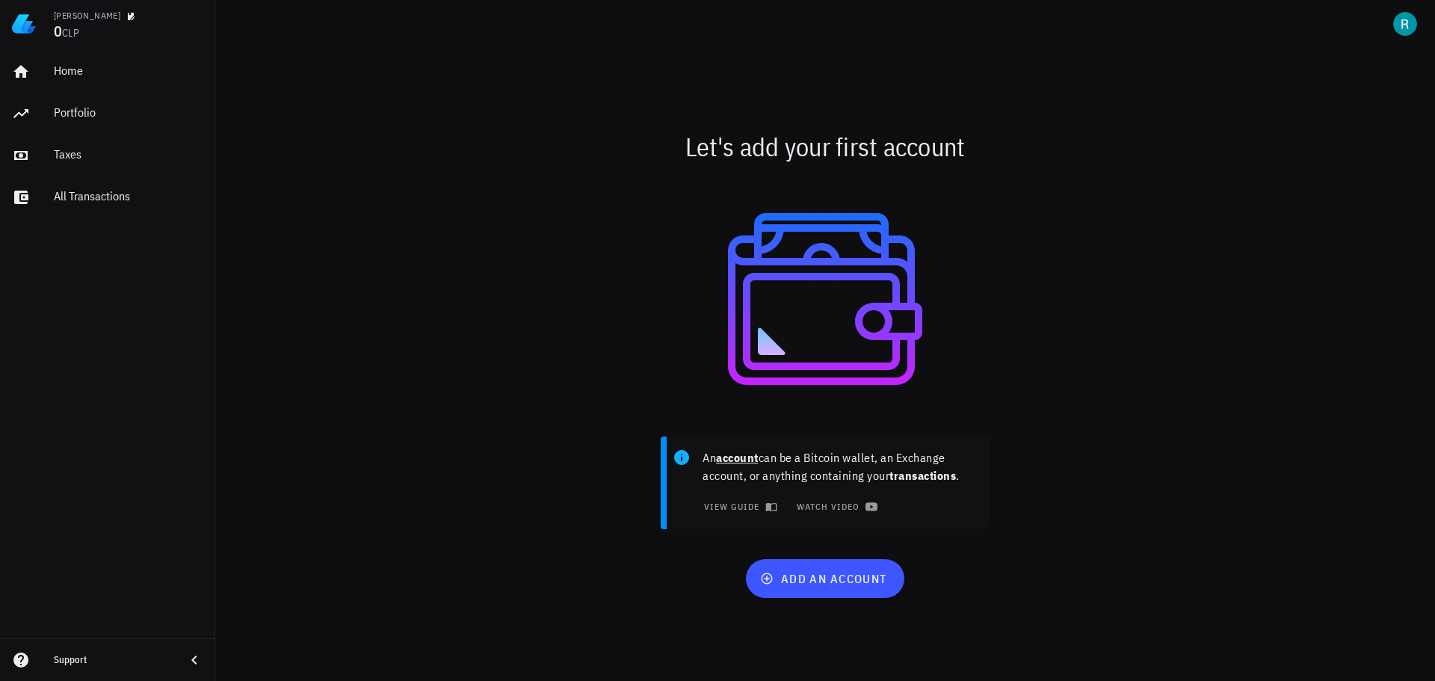
click at [28, 7] on div "Rodrigo 0 CLP" at bounding box center [107, 24] width 215 height 48
click at [20, 19] on img at bounding box center [24, 24] width 24 height 24
click at [84, 19] on div "[PERSON_NAME]" at bounding box center [129, 15] width 150 height 12
click at [103, 18] on div "[PERSON_NAME]" at bounding box center [129, 15] width 150 height 12
click at [128, 16] on icon "button" at bounding box center [131, 16] width 7 height 7
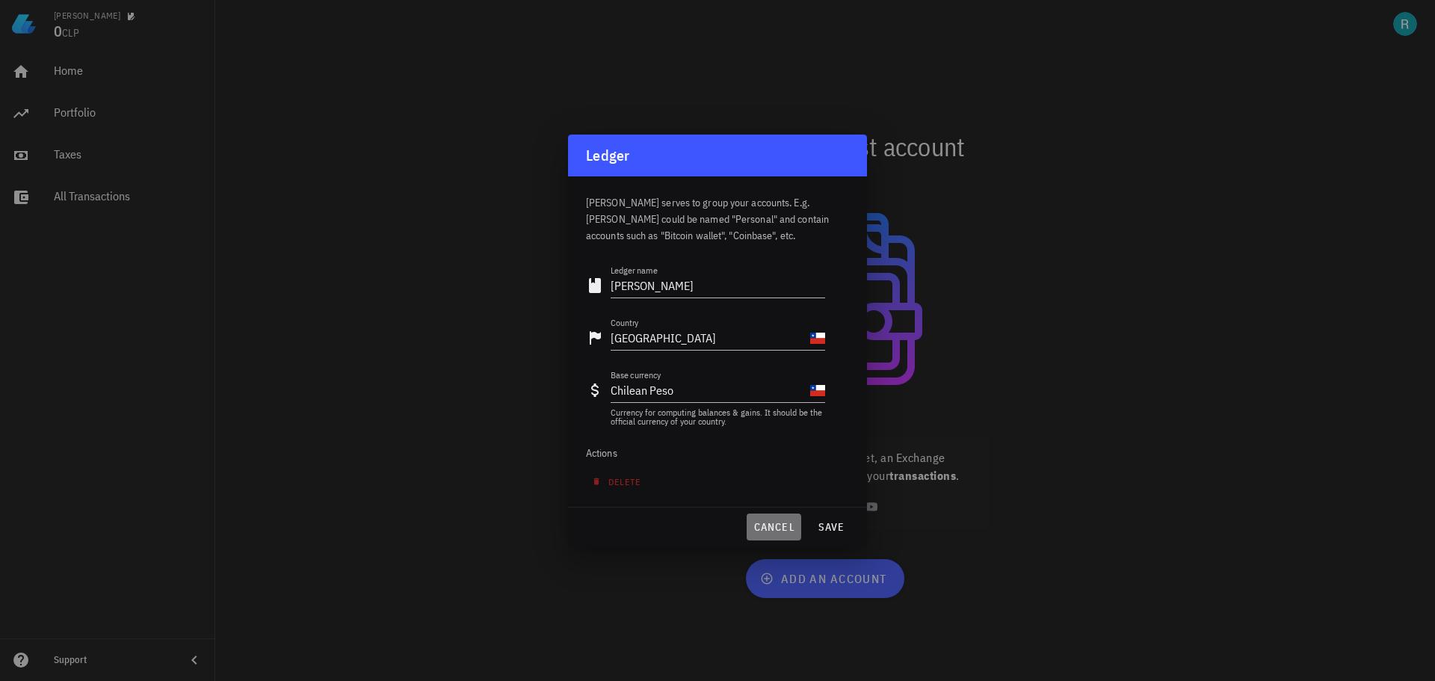
click at [775, 533] on span "cancel" at bounding box center [774, 526] width 43 height 13
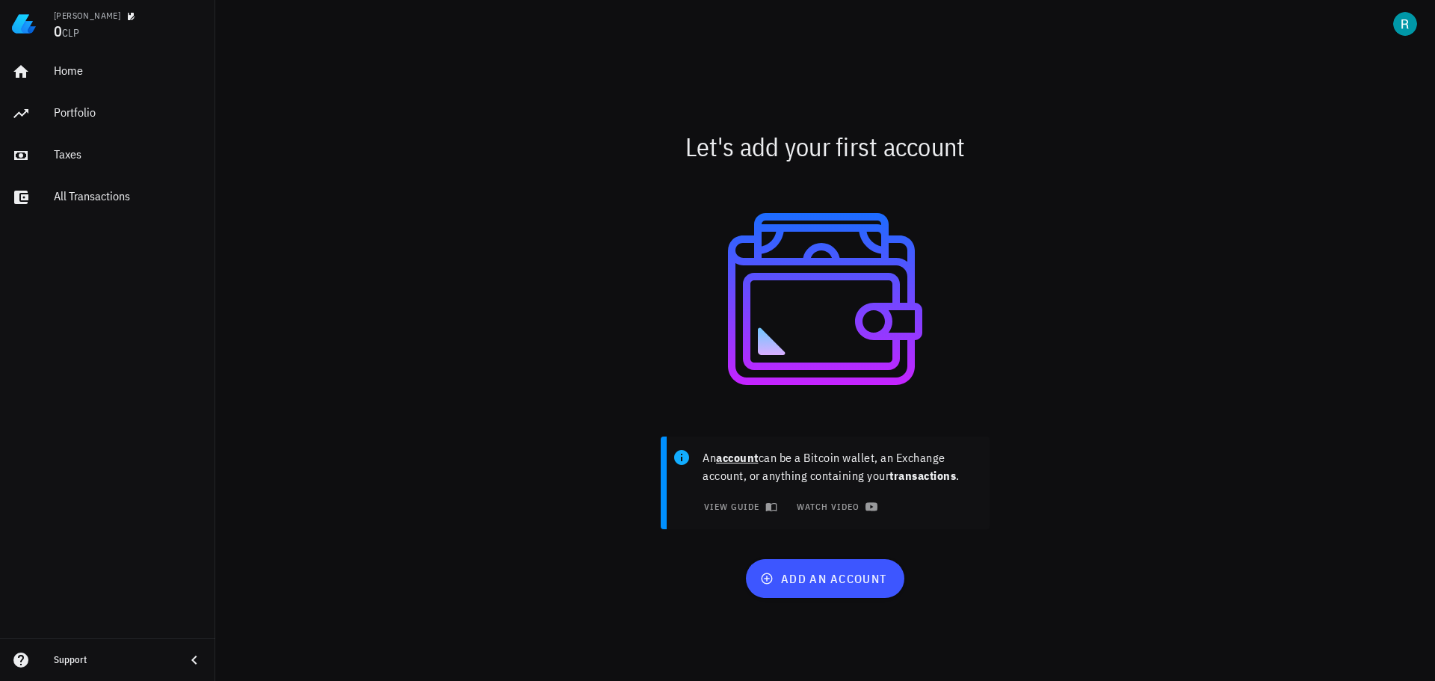
drag, startPoint x: 34, startPoint y: 16, endPoint x: 27, endPoint y: 17, distance: 7.5
click at [32, 16] on img at bounding box center [24, 24] width 24 height 24
click at [1418, 31] on span "button" at bounding box center [1406, 24] width 36 height 24
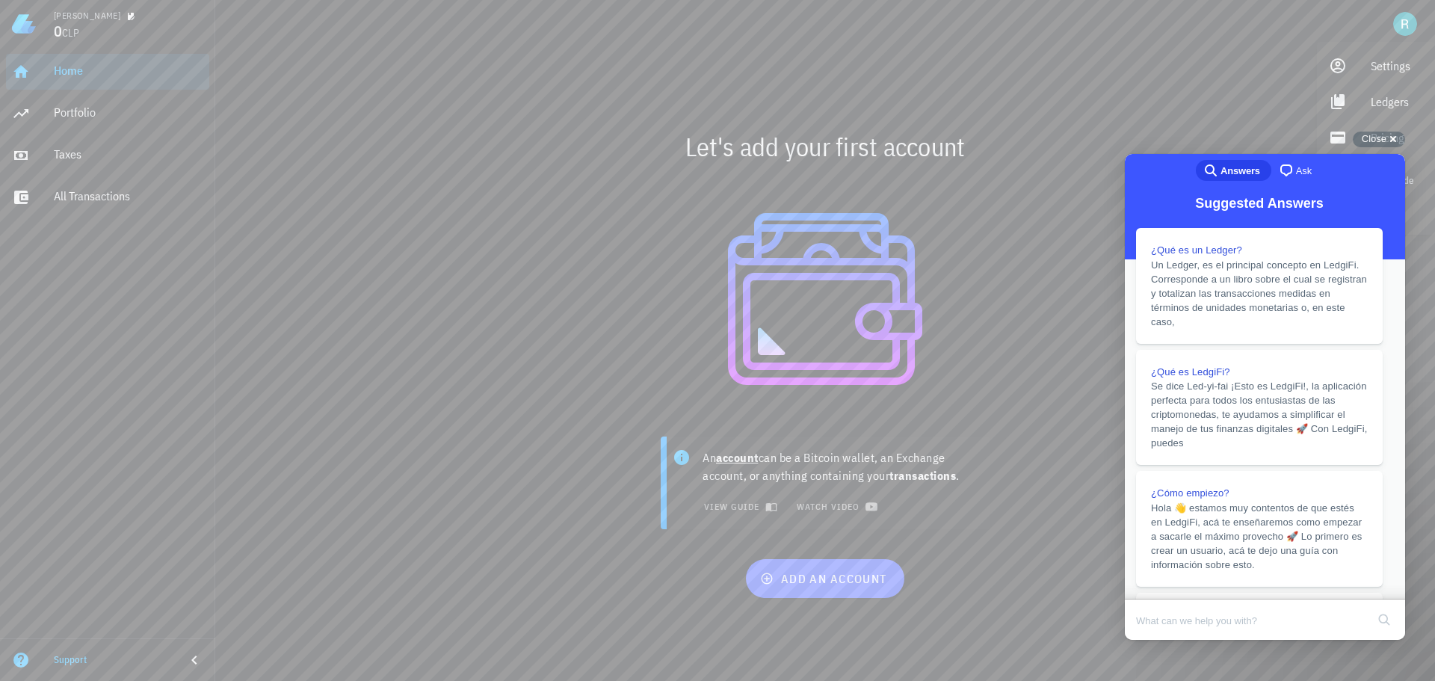
click at [1153, 641] on button "Close" at bounding box center [1139, 650] width 27 height 19
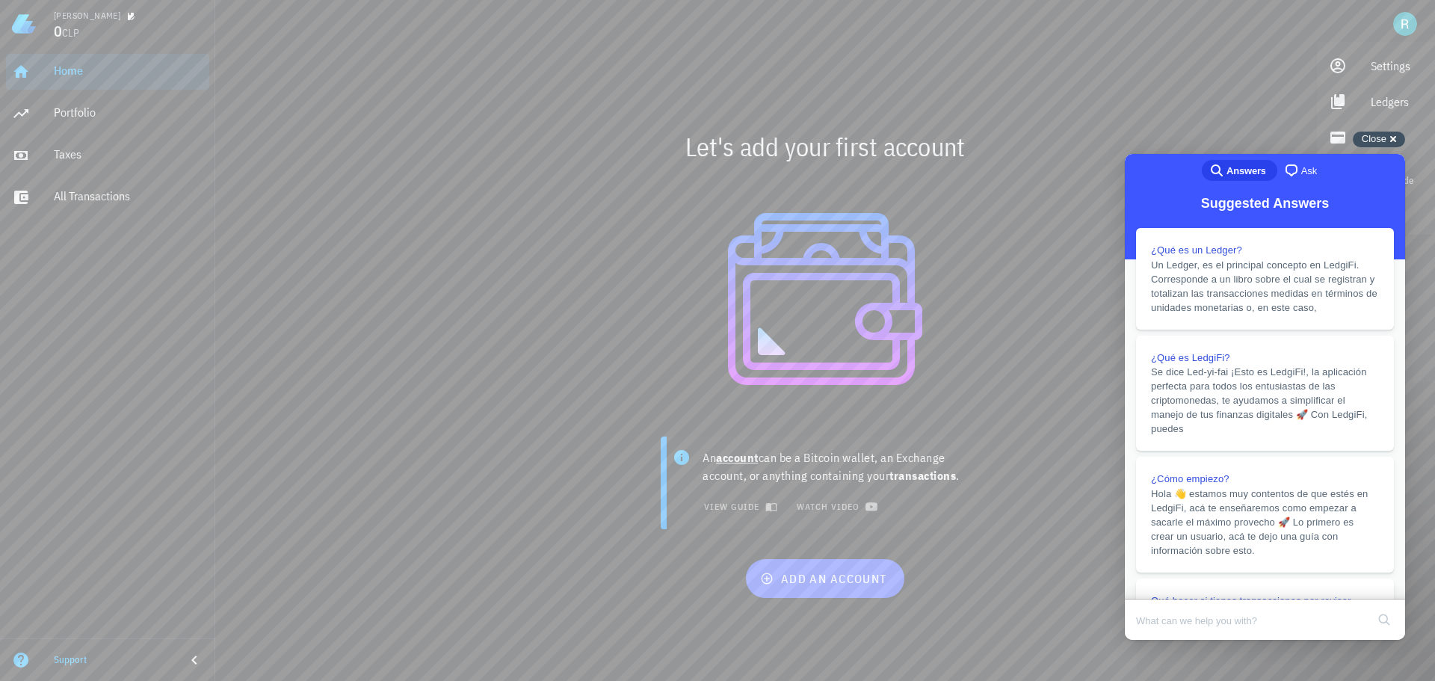
click at [1395, 137] on div "Close cross-small" at bounding box center [1379, 140] width 52 height 16
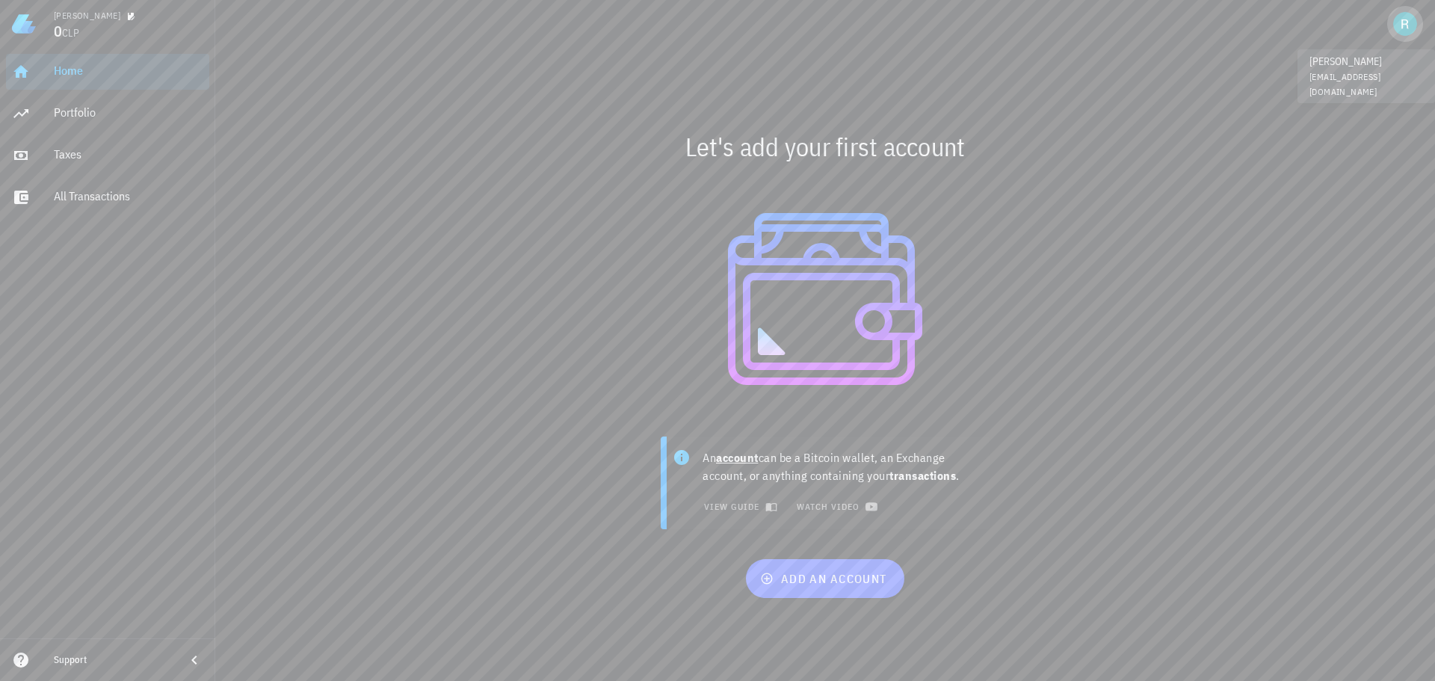
click at [1412, 16] on div "avatar" at bounding box center [1406, 24] width 24 height 24
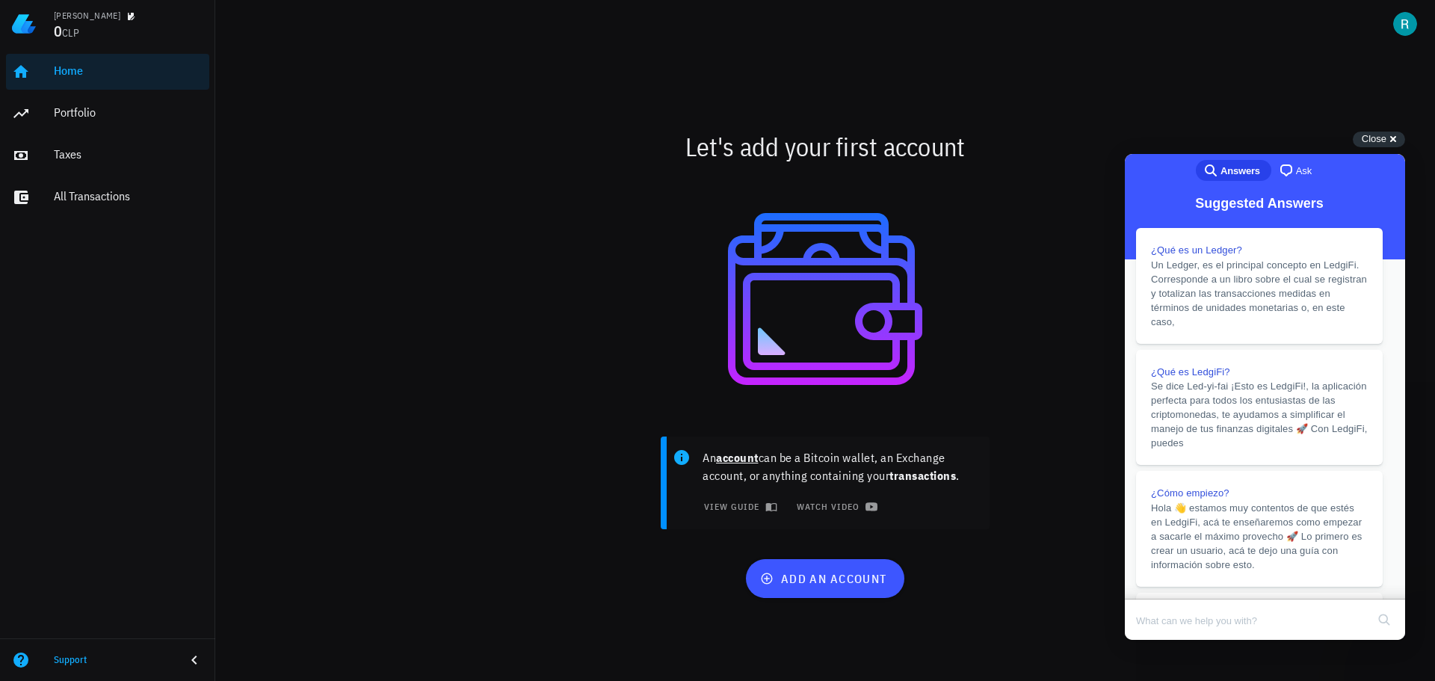
click at [1153, 641] on button "Close" at bounding box center [1139, 650] width 27 height 19
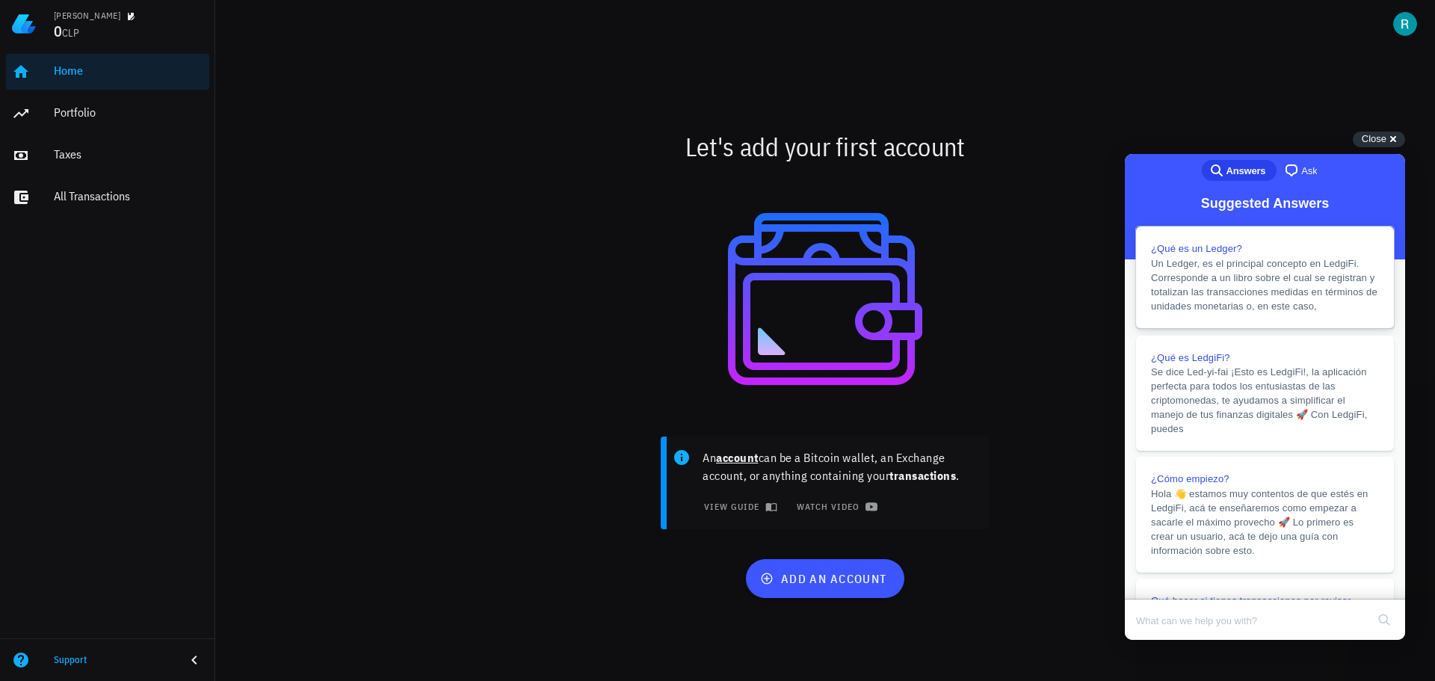
scroll to position [317, 0]
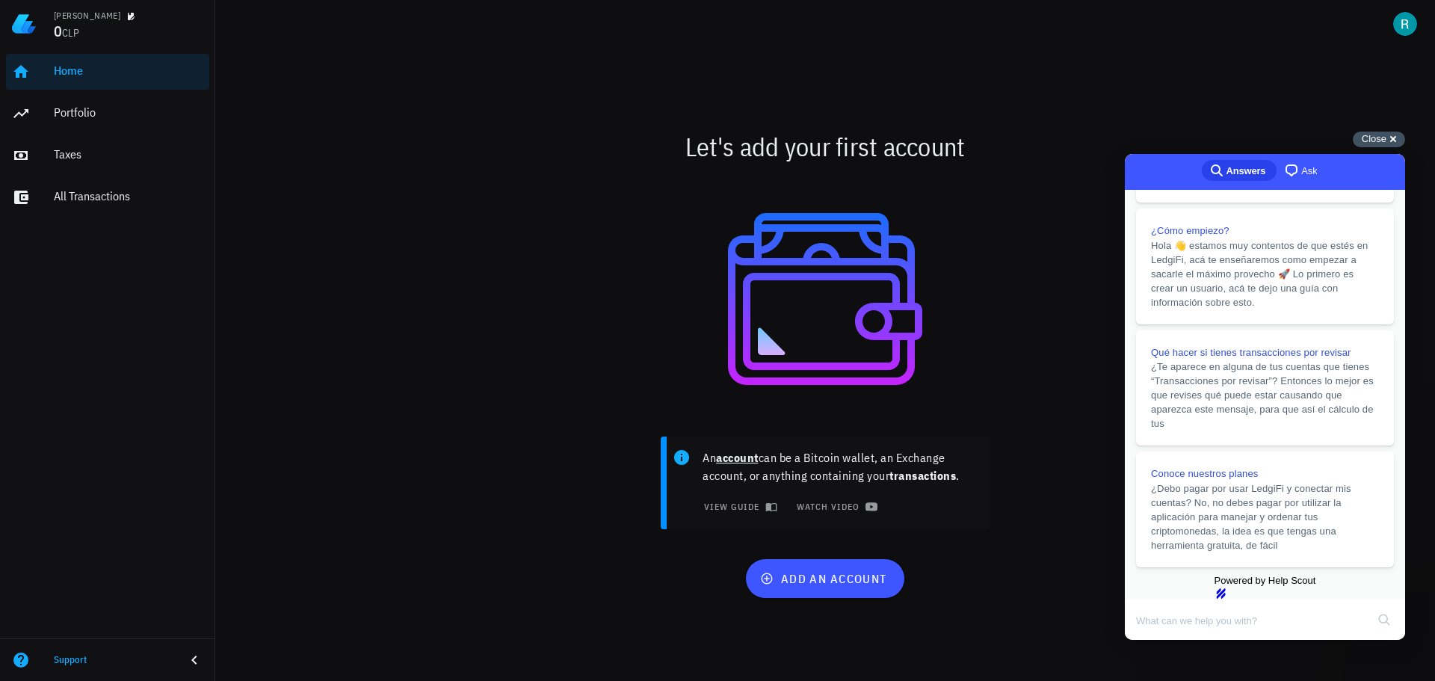
click at [1395, 140] on div "Close cross-small" at bounding box center [1379, 140] width 52 height 16
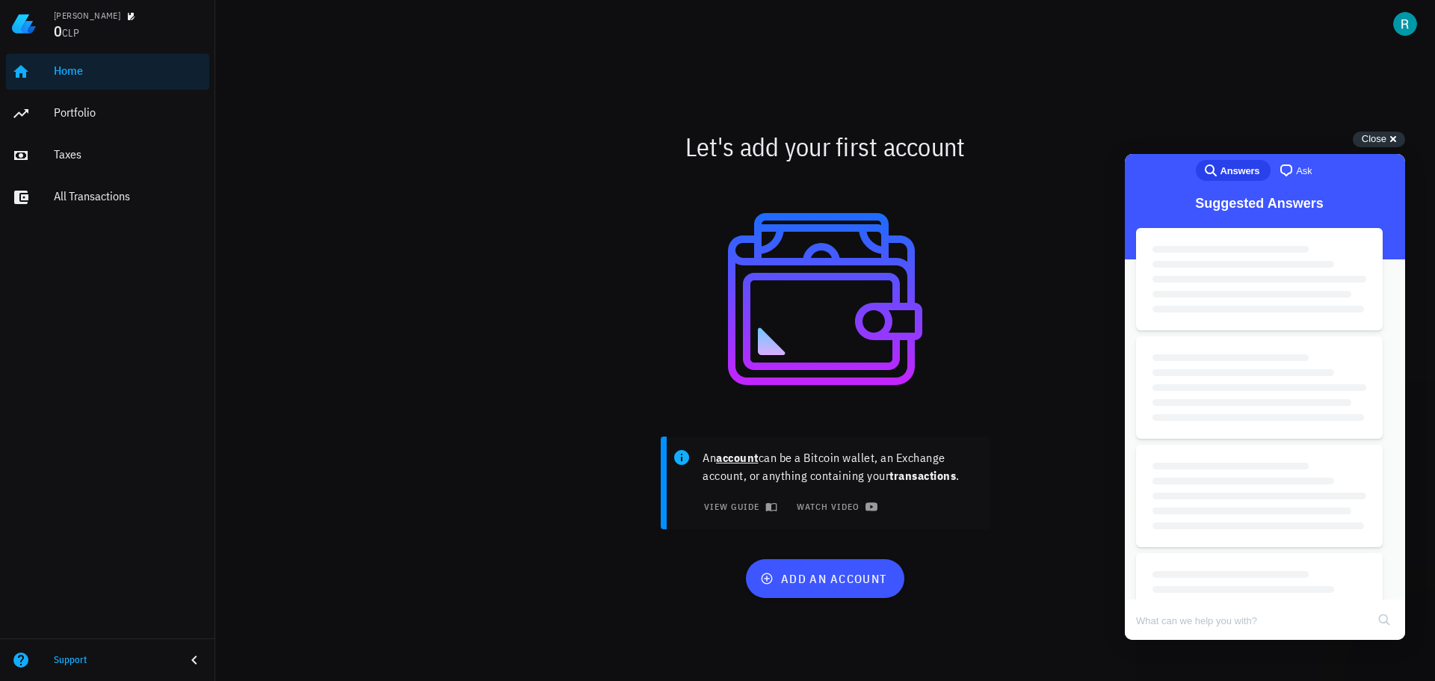
drag, startPoint x: 958, startPoint y: 354, endPoint x: 969, endPoint y: 351, distance: 10.9
